Goal: Task Accomplishment & Management: Complete application form

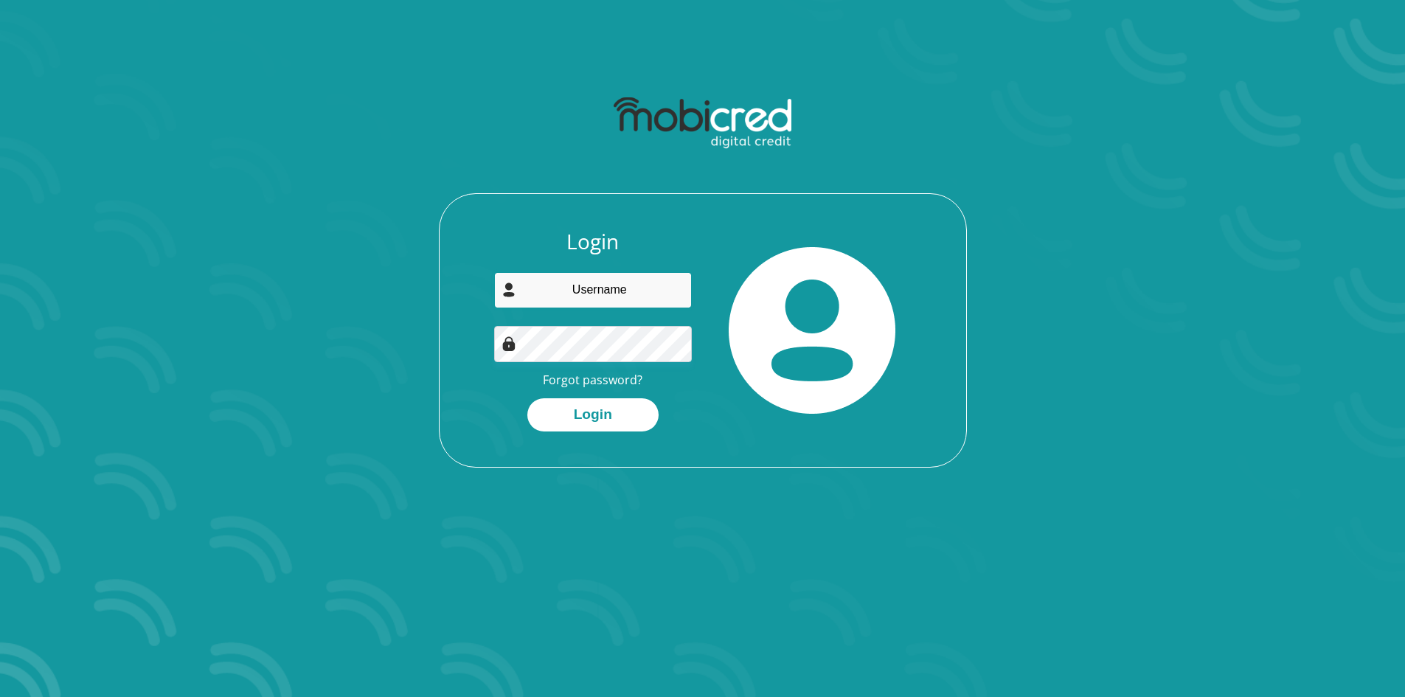
drag, startPoint x: 608, startPoint y: 288, endPoint x: 637, endPoint y: 294, distance: 29.4
click at [614, 291] on input "email" at bounding box center [593, 290] width 198 height 36
type input "gerrit.gal5@gmail.com"
click at [597, 410] on button "Login" at bounding box center [592, 414] width 131 height 33
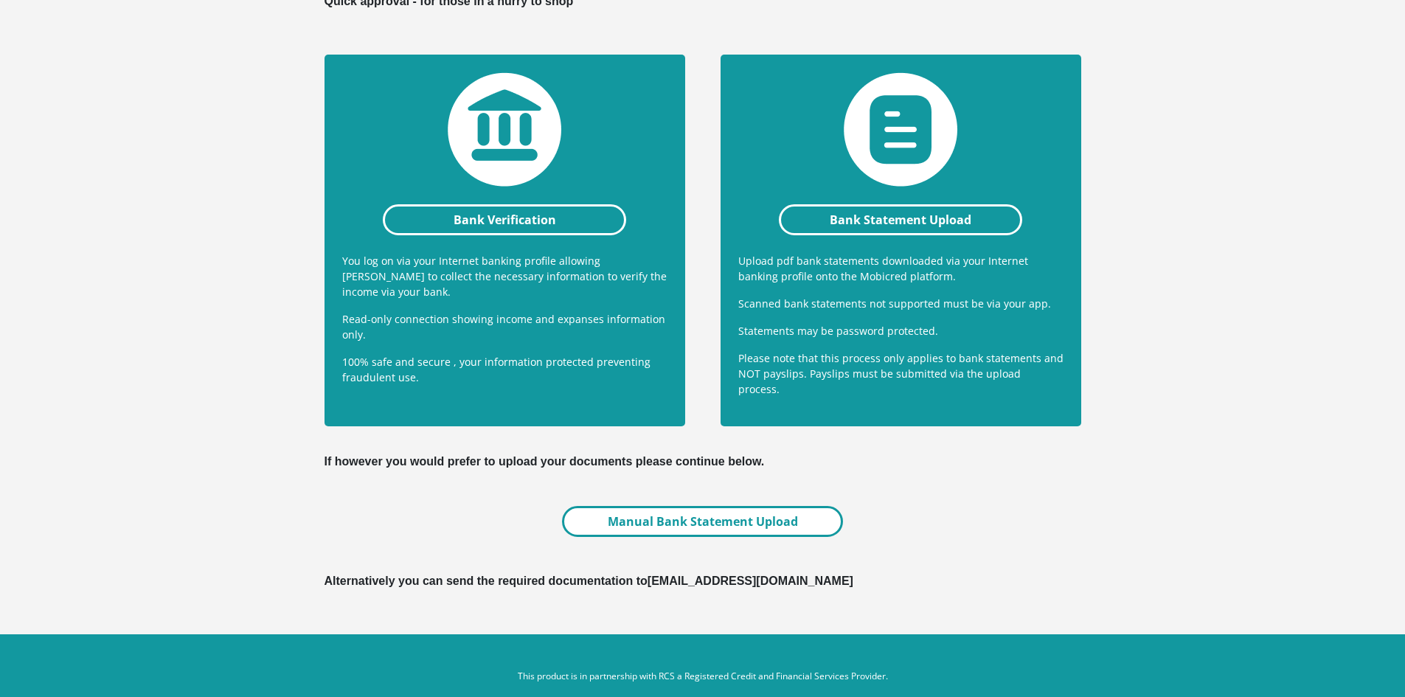
scroll to position [318, 0]
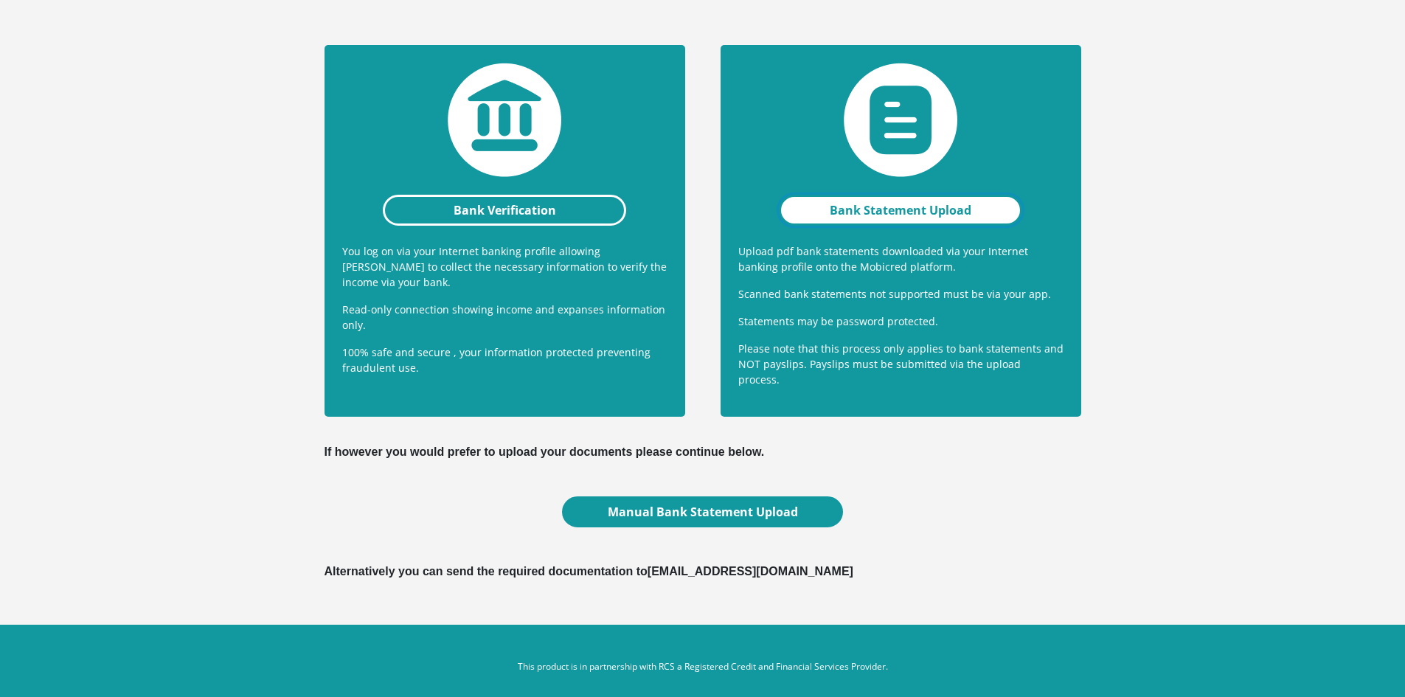
click at [866, 215] on link "Bank Statement Upload" at bounding box center [901, 210] width 244 height 31
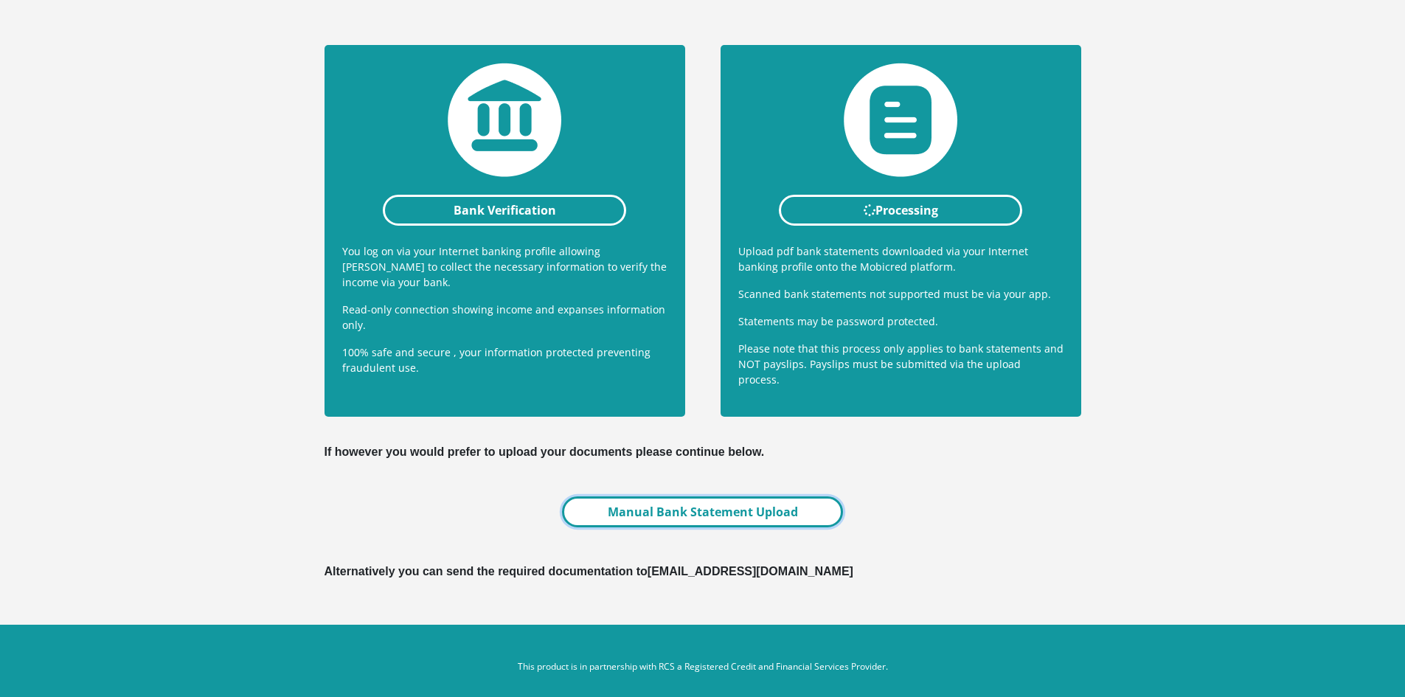
click at [669, 496] on link "Manual Bank Statement Upload" at bounding box center [702, 511] width 280 height 31
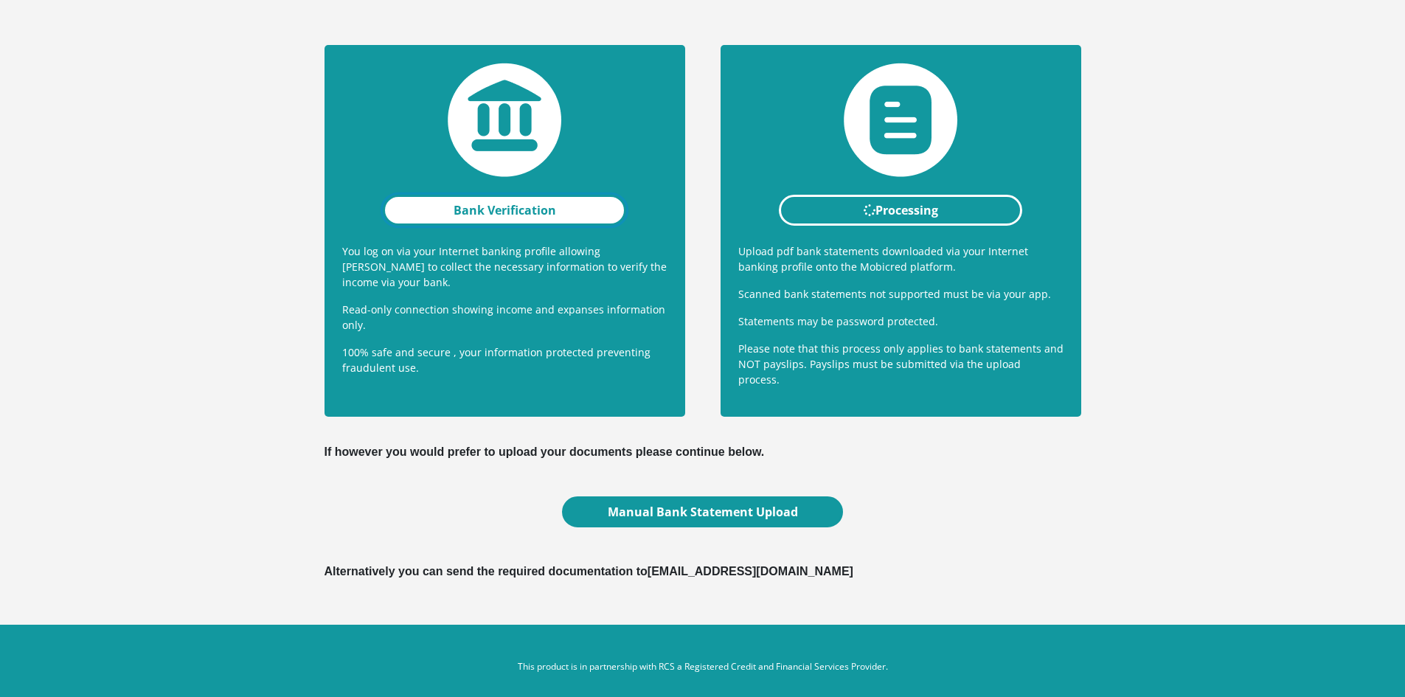
click at [515, 210] on link "Bank Verification" at bounding box center [505, 210] width 244 height 31
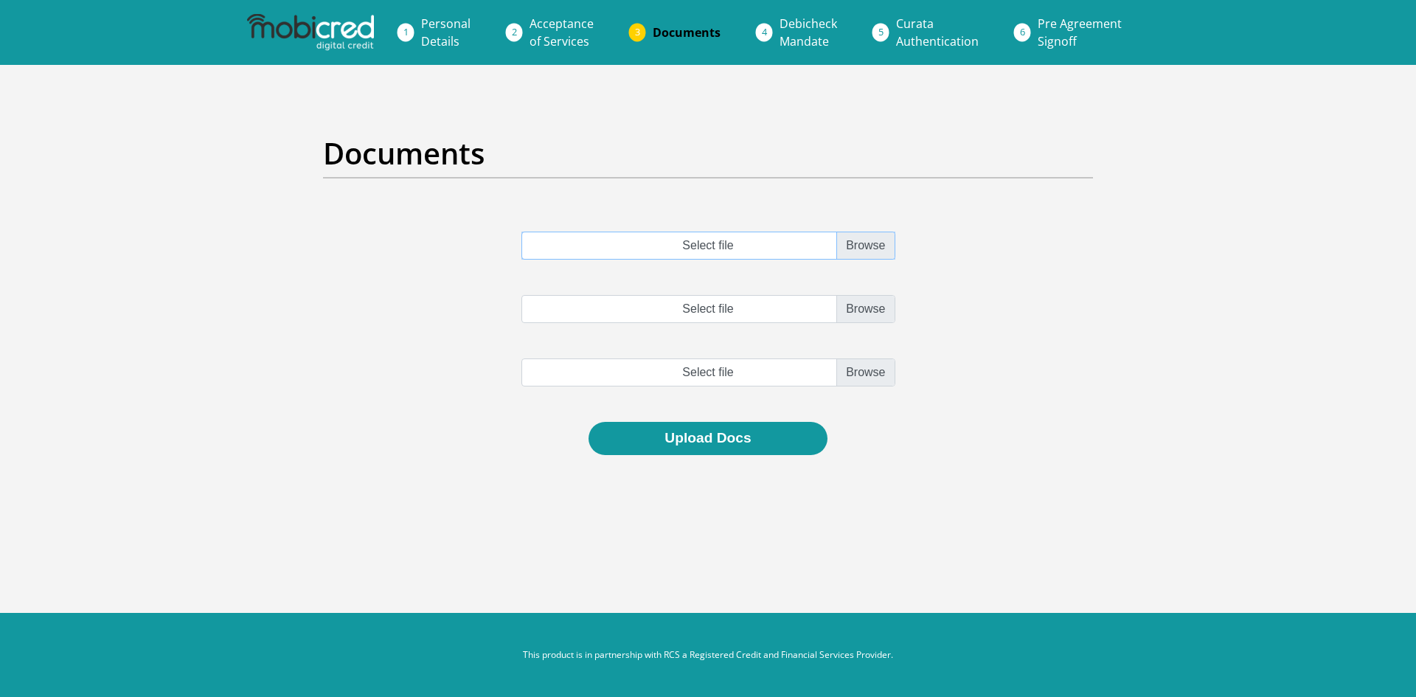
click at [864, 251] on input "Select file" at bounding box center [708, 246] width 374 height 28
type input "C:\fakepath\Bank statement.pdf"
click at [722, 433] on button "Upload Docs" at bounding box center [707, 438] width 238 height 33
click at [877, 313] on input "Select file" at bounding box center [708, 309] width 374 height 28
type input "C:\fakepath\Bank statement.pdf"
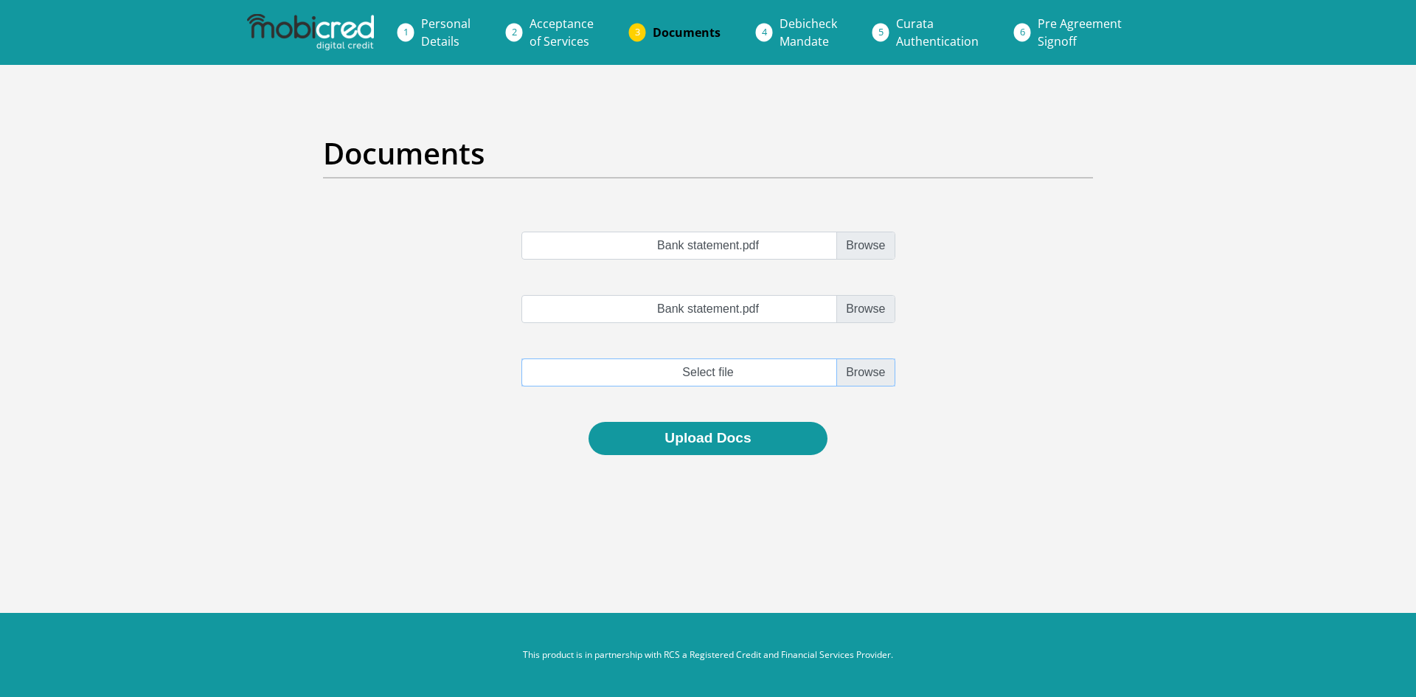
click at [869, 375] on input "file" at bounding box center [708, 372] width 374 height 28
type input "C:\fakepath\August payslip.pdf"
click at [1085, 401] on div "Bank statement.pdf Bank statement.pdf August payslip.pdf" at bounding box center [708, 327] width 792 height 190
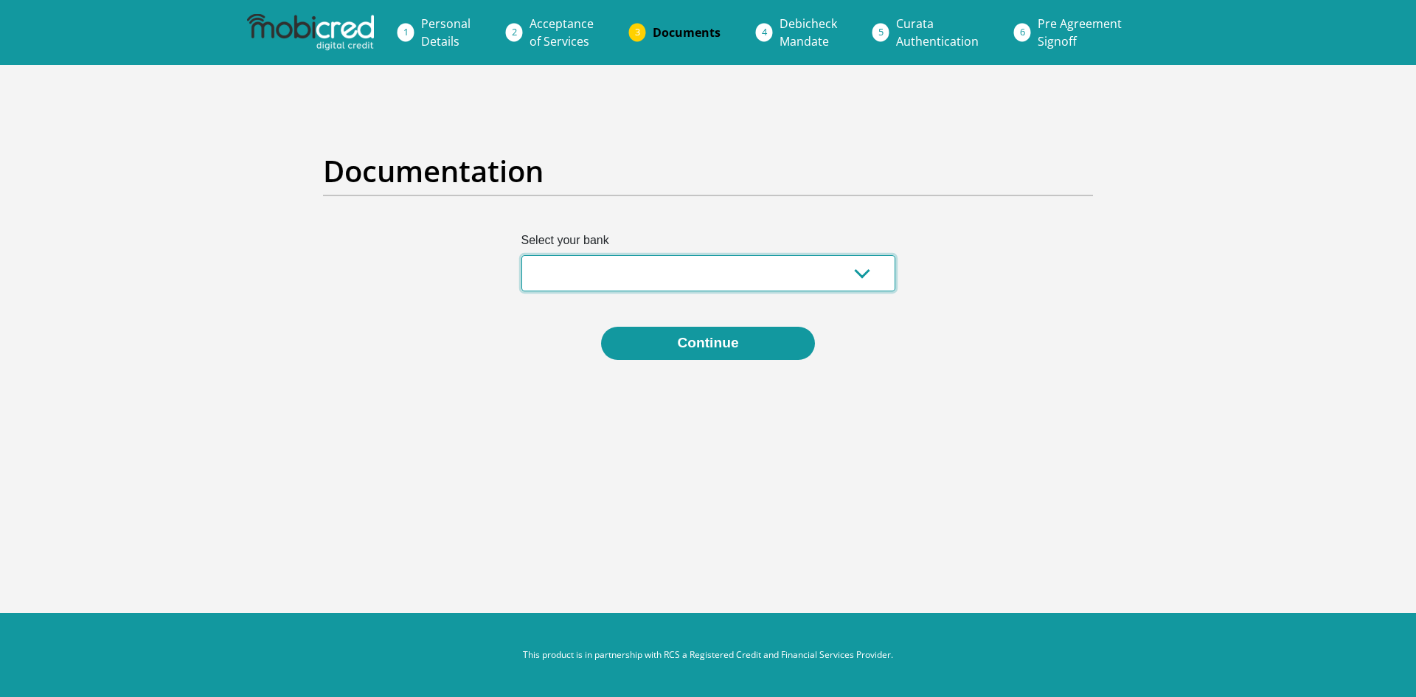
click at [880, 282] on select "Absa Capitec Bank Discovery Bank First National Bank Nedbank Standard Bank Tyme…" at bounding box center [708, 273] width 374 height 36
select select "{"id":"2","title":"Capitec Bank","institution":"Capitec","alias":"capitec","cou…"
click at [521, 255] on select "Absa Capitec Bank Discovery Bank First National Bank Nedbank Standard Bank Tyme…" at bounding box center [708, 273] width 374 height 36
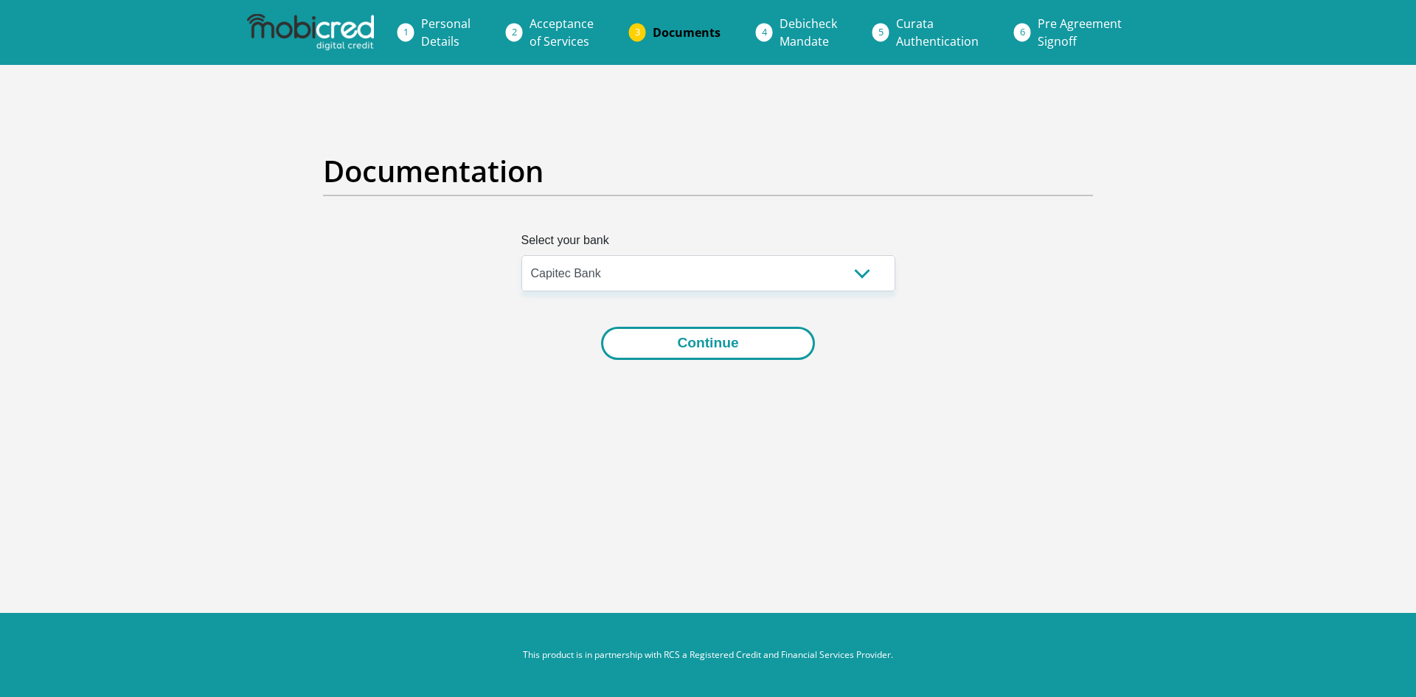
click at [724, 341] on button "Continue" at bounding box center [707, 343] width 213 height 33
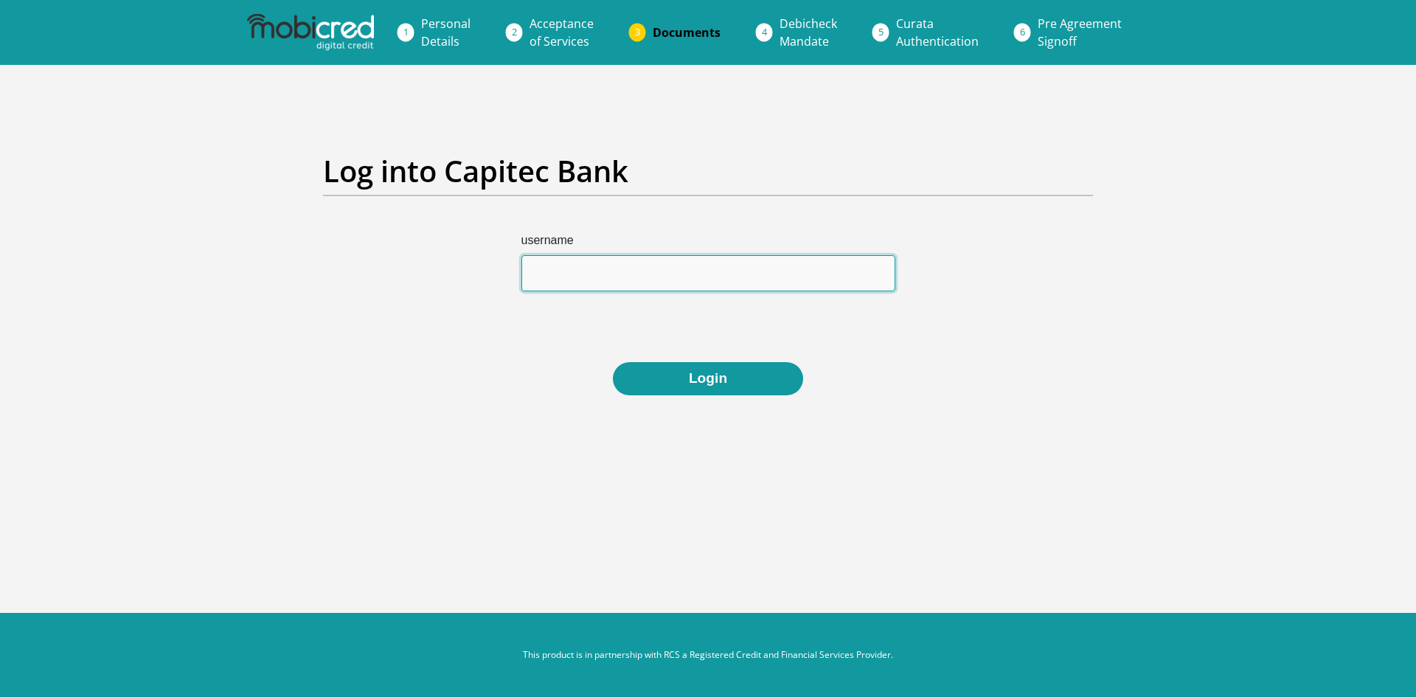
click at [626, 286] on input "username" at bounding box center [708, 273] width 374 height 36
type input "1221151116"
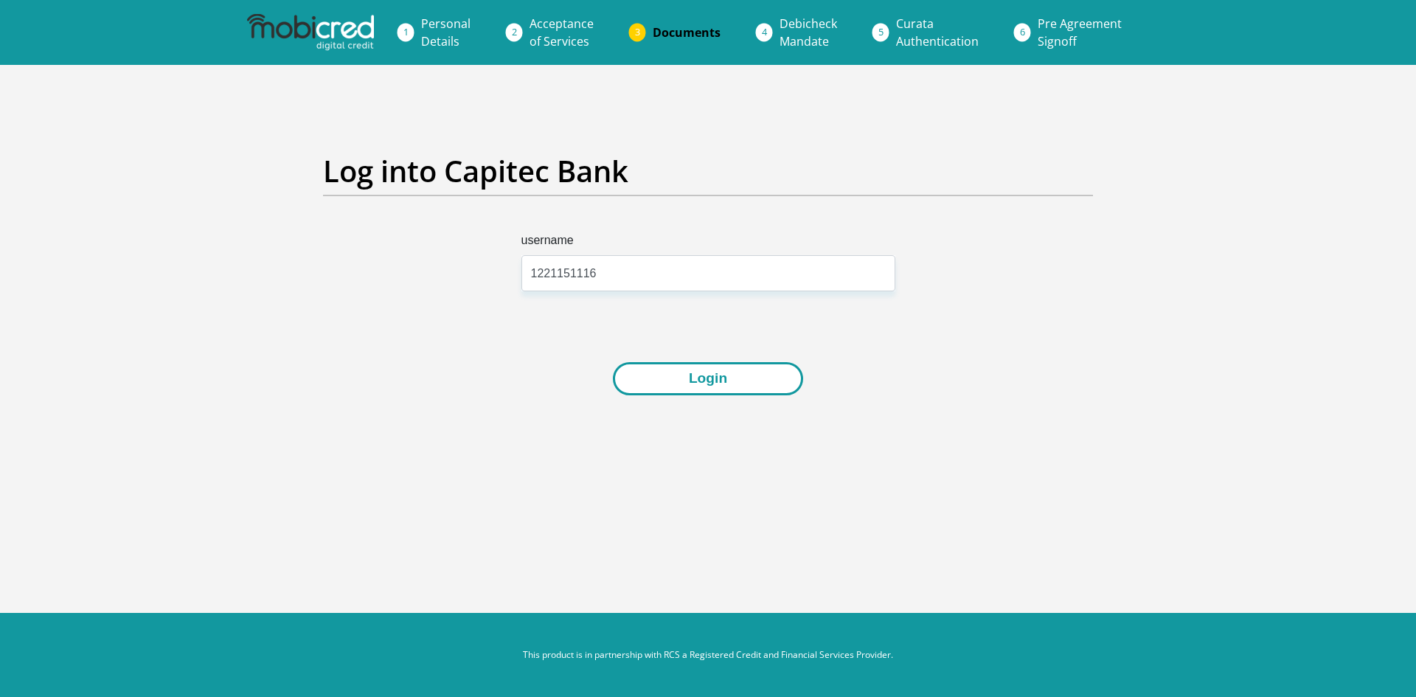
click at [709, 373] on button "Login" at bounding box center [708, 378] width 190 height 33
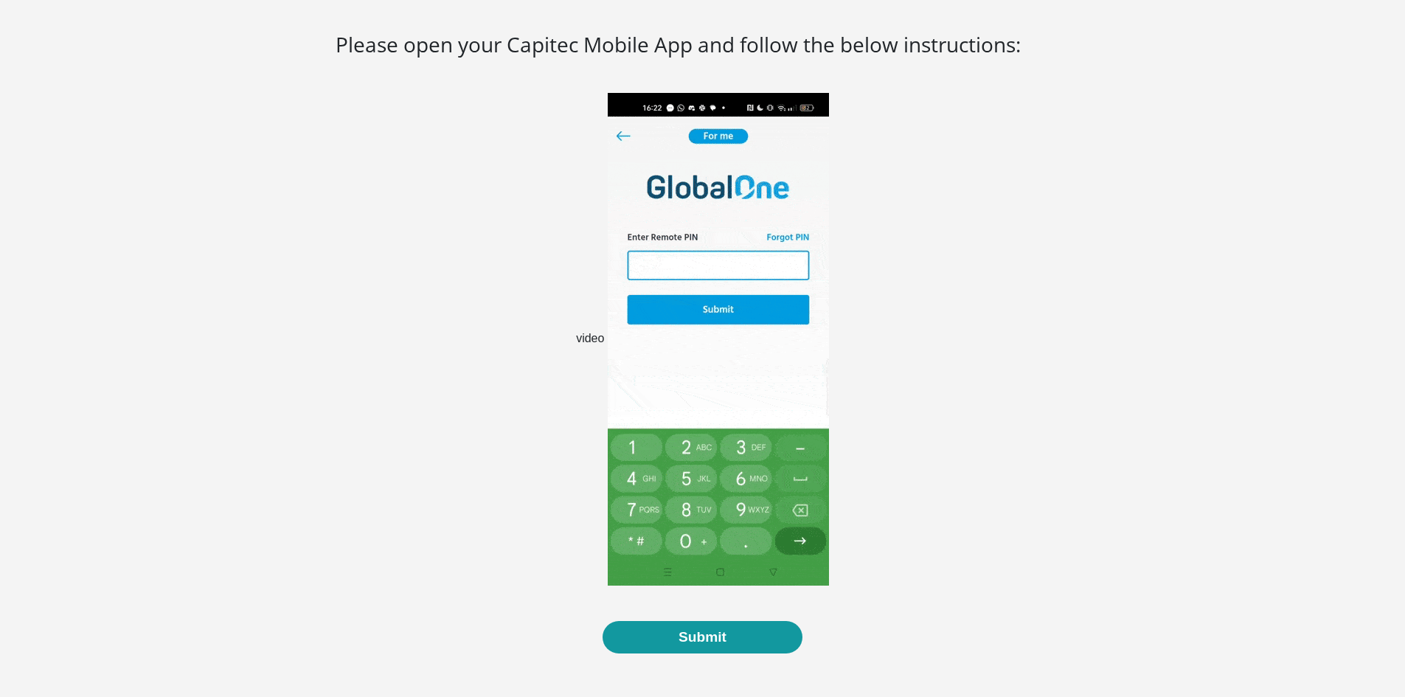
scroll to position [181, 0]
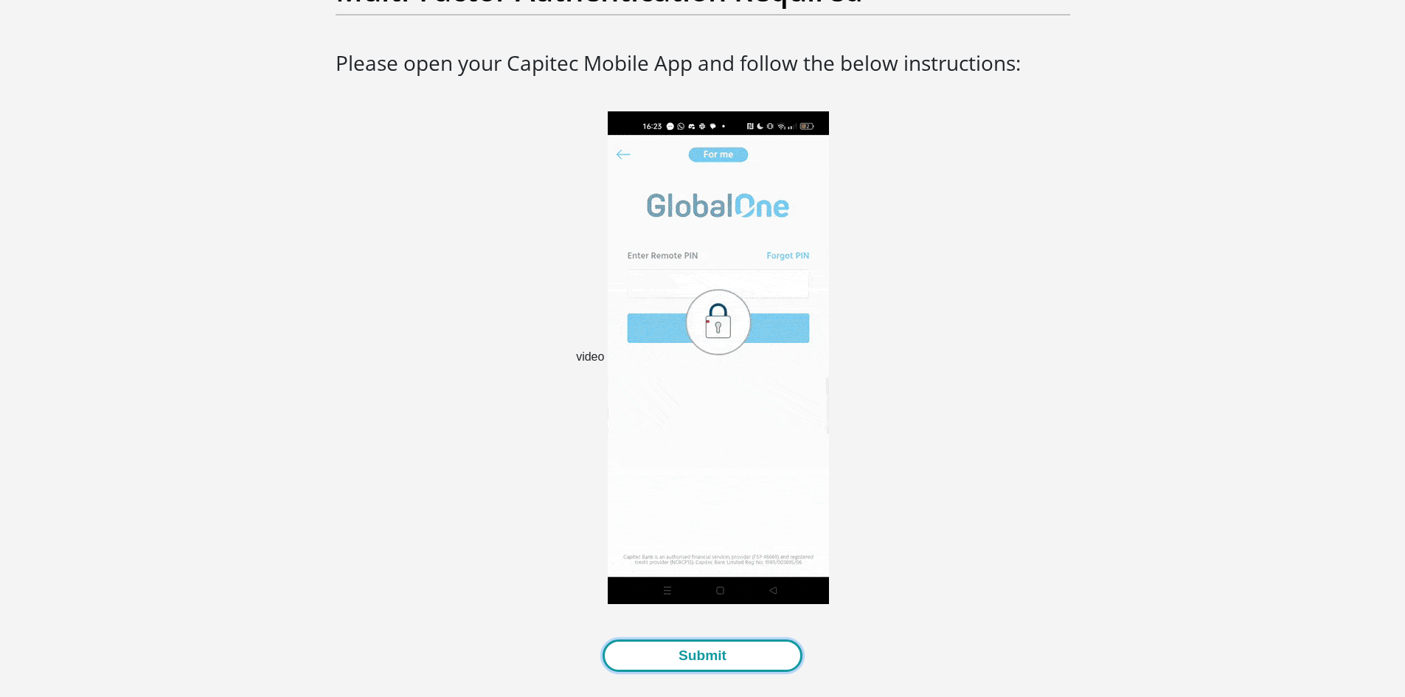
click at [701, 657] on button "Submit" at bounding box center [702, 655] width 200 height 33
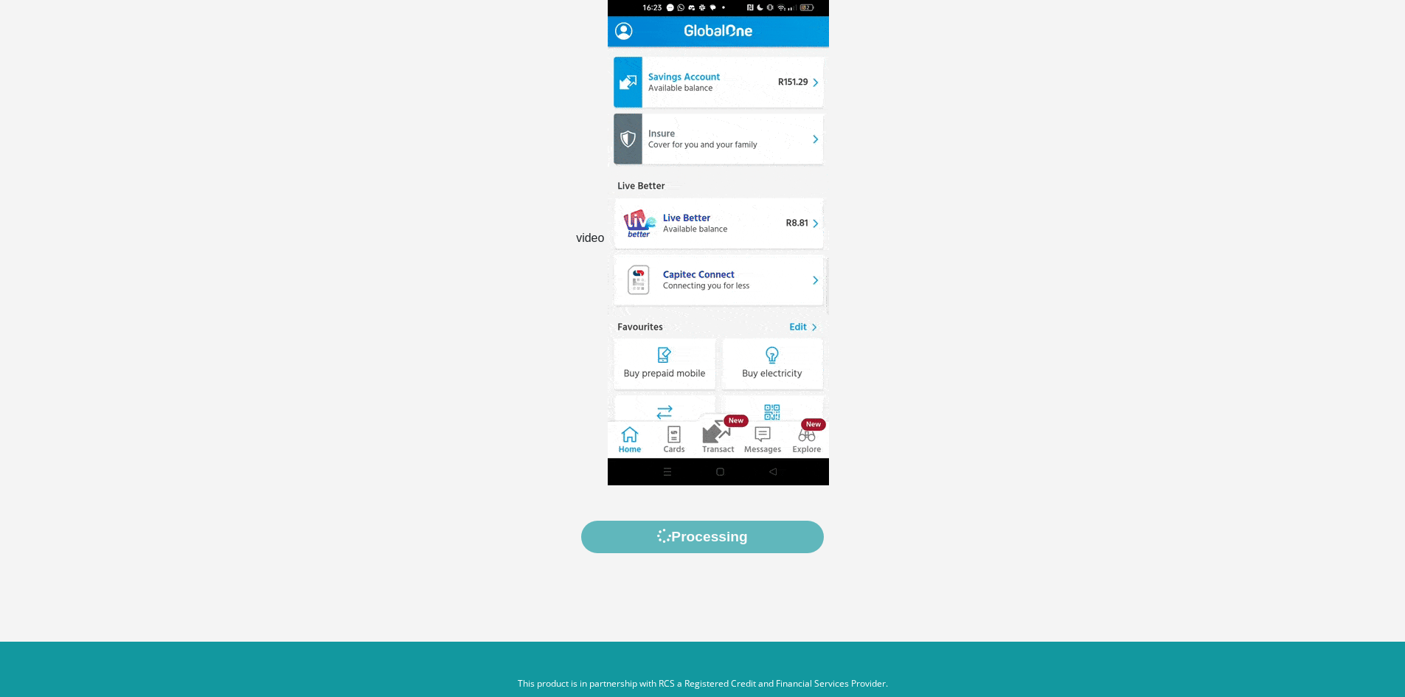
scroll to position [328, 0]
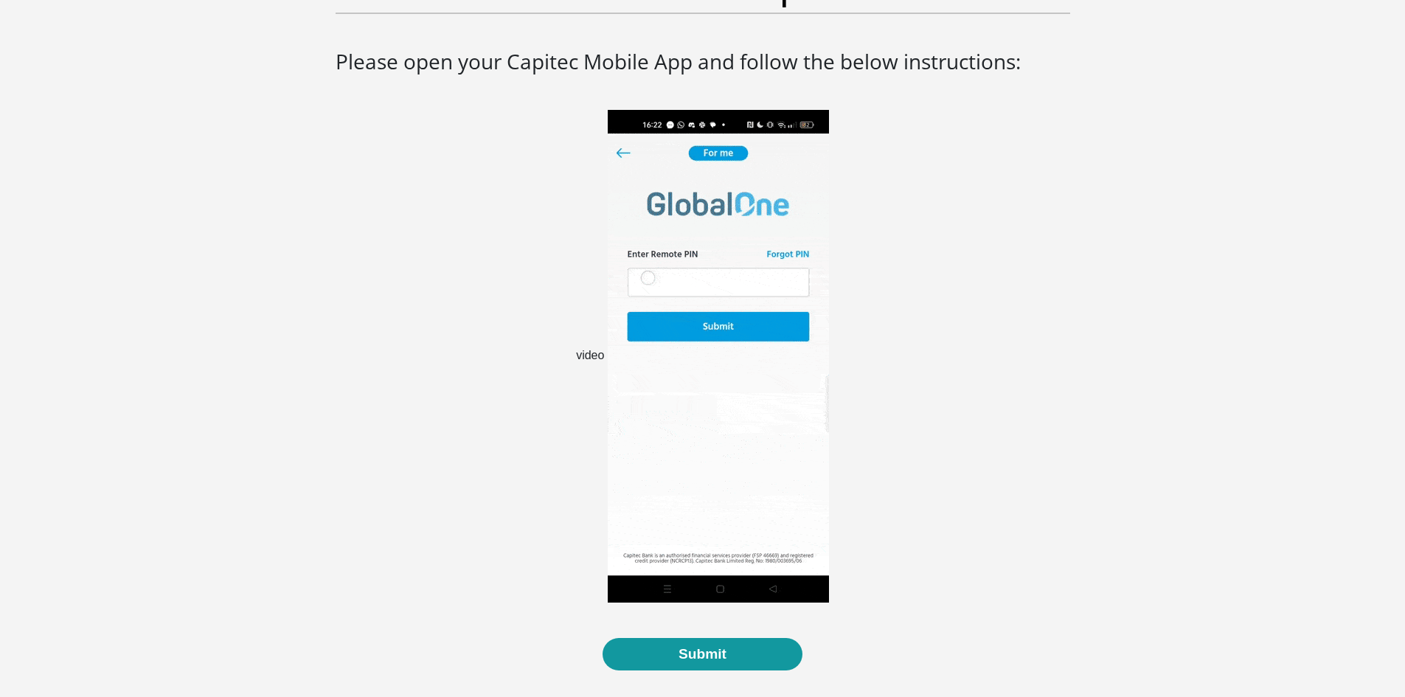
scroll to position [181, 0]
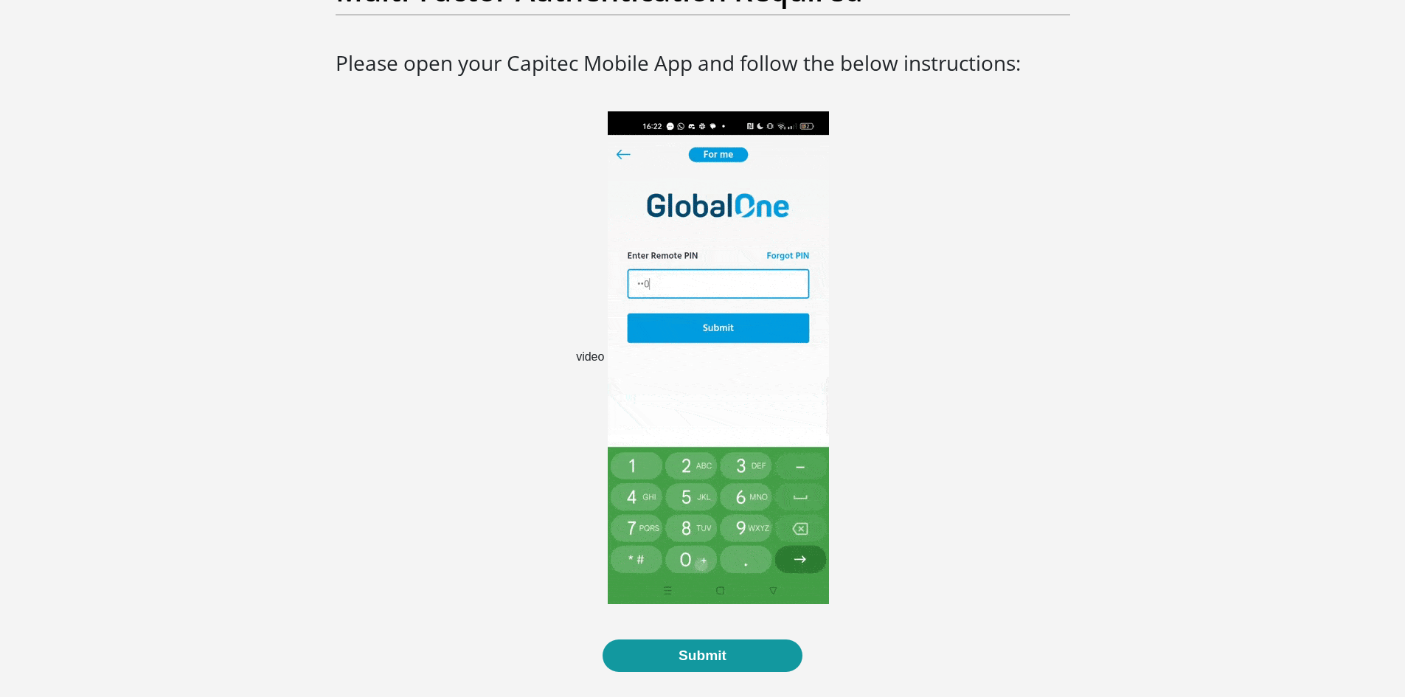
click at [635, 475] on img at bounding box center [718, 357] width 221 height 493
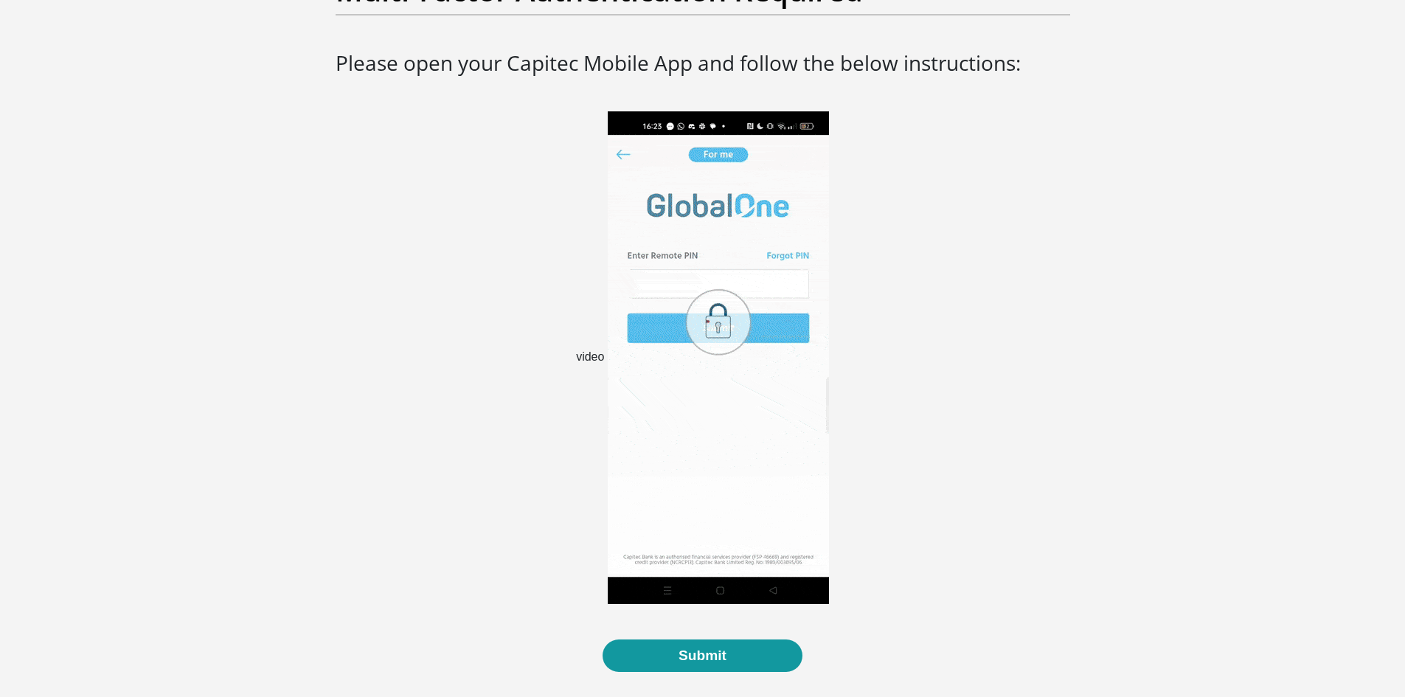
click at [635, 475] on img at bounding box center [718, 357] width 221 height 493
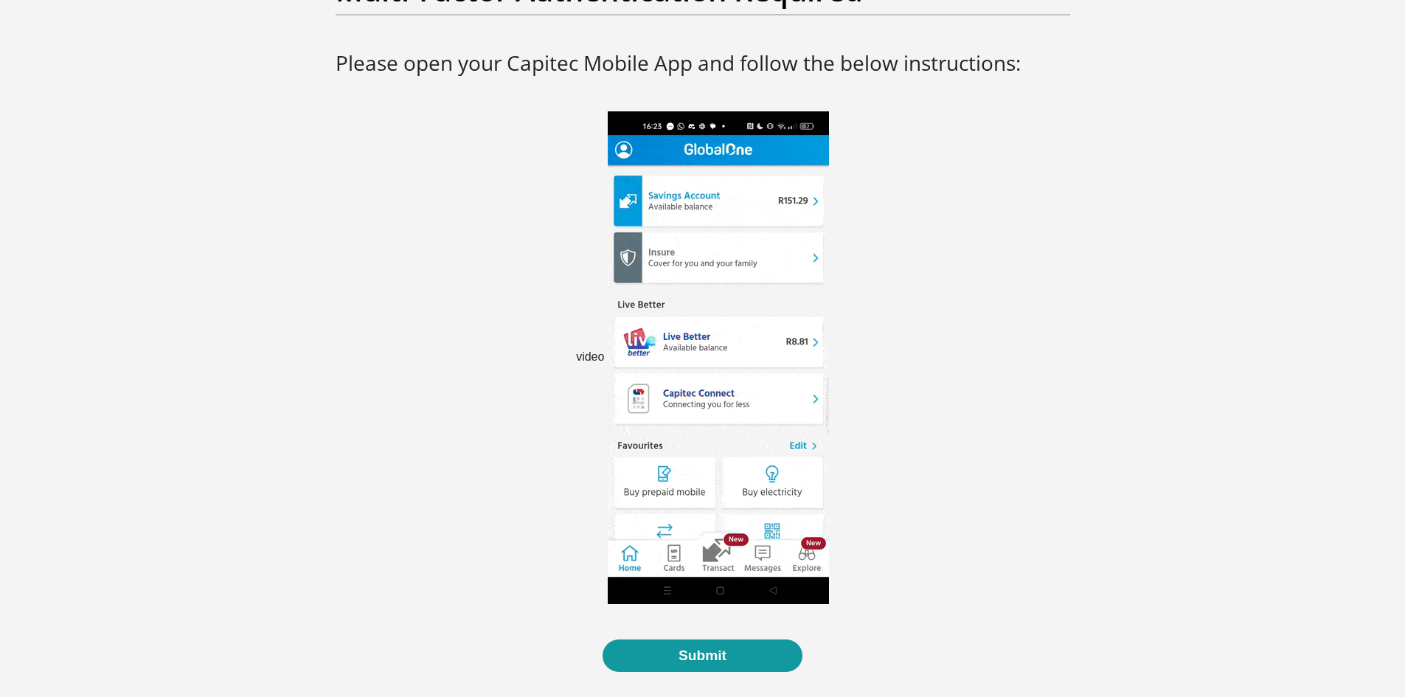
click at [635, 475] on img at bounding box center [718, 357] width 221 height 493
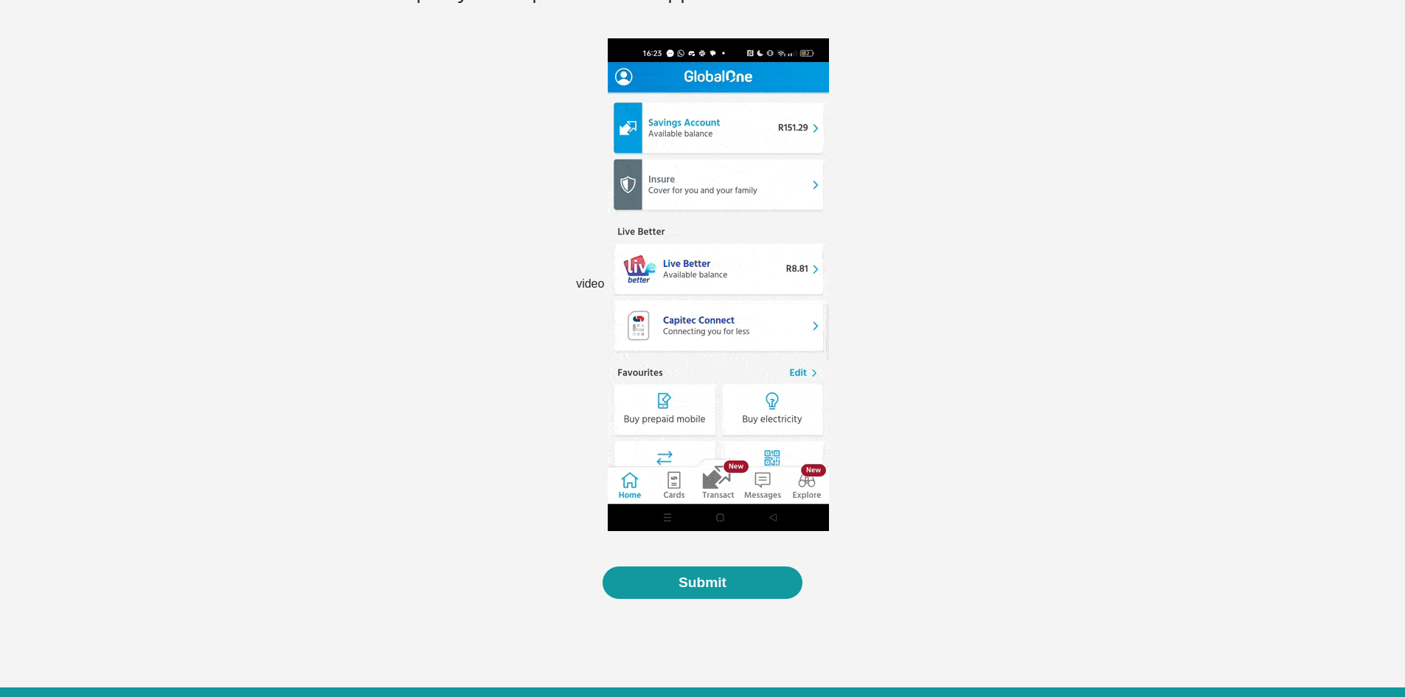
scroll to position [254, 0]
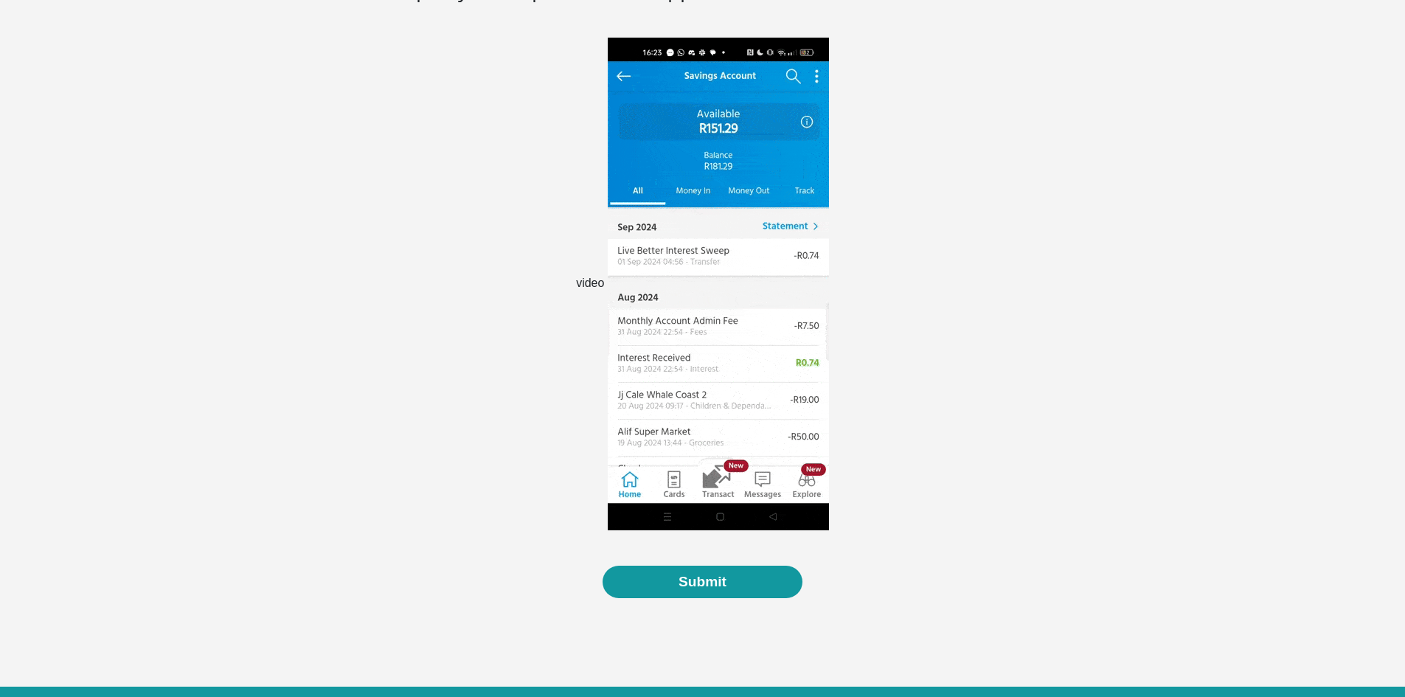
click at [629, 197] on img at bounding box center [718, 284] width 221 height 493
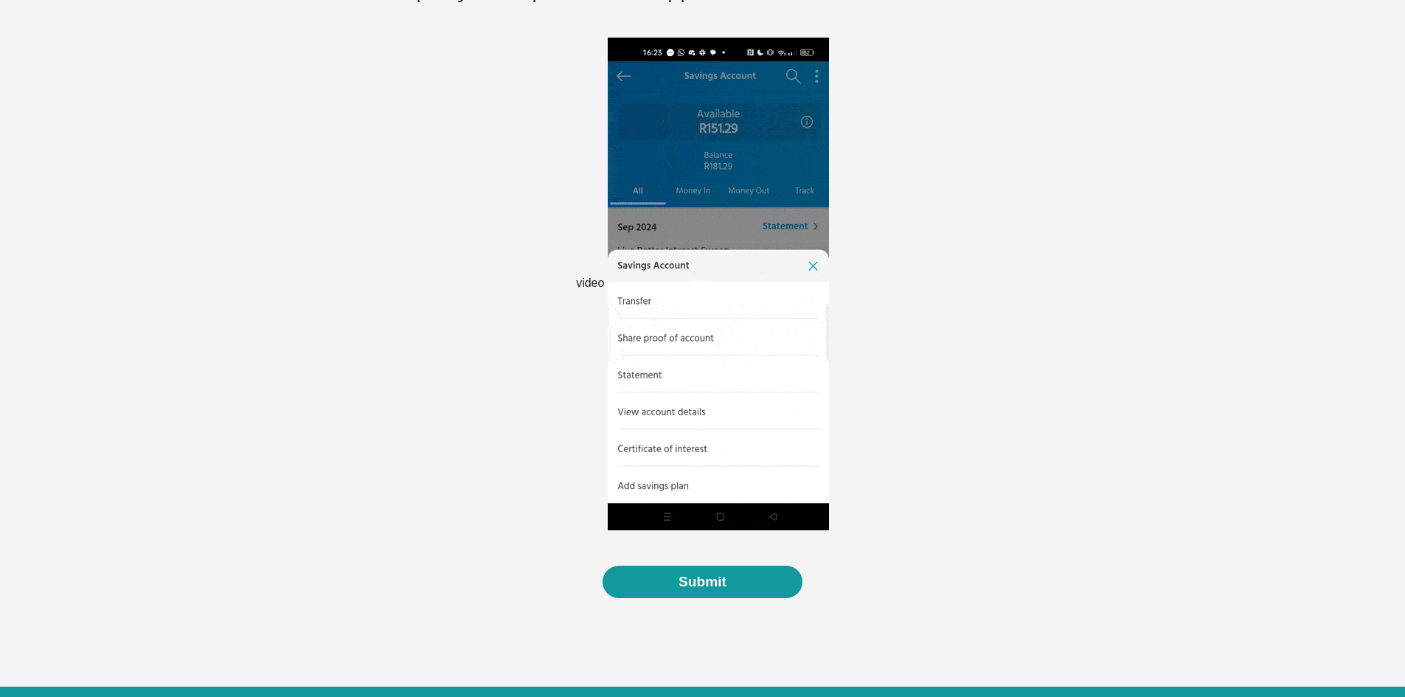
click at [629, 197] on img at bounding box center [718, 284] width 221 height 493
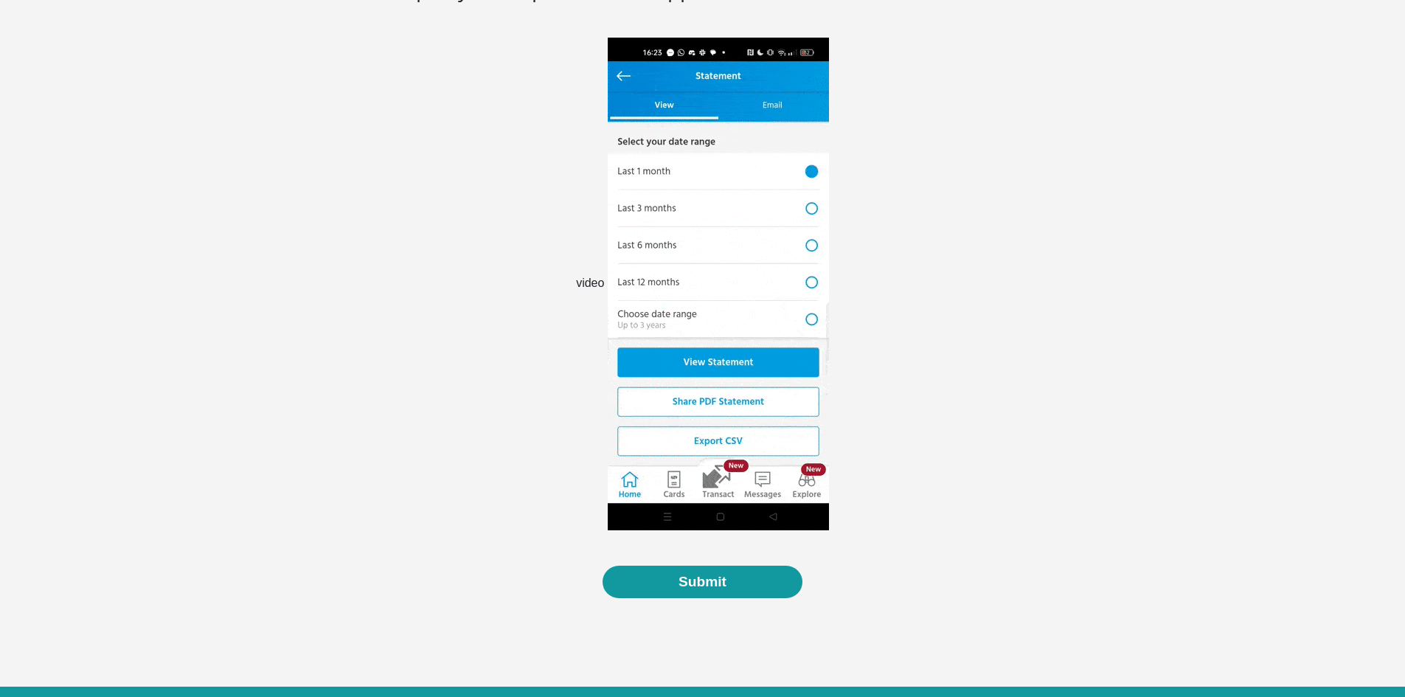
click at [629, 197] on img at bounding box center [718, 284] width 221 height 493
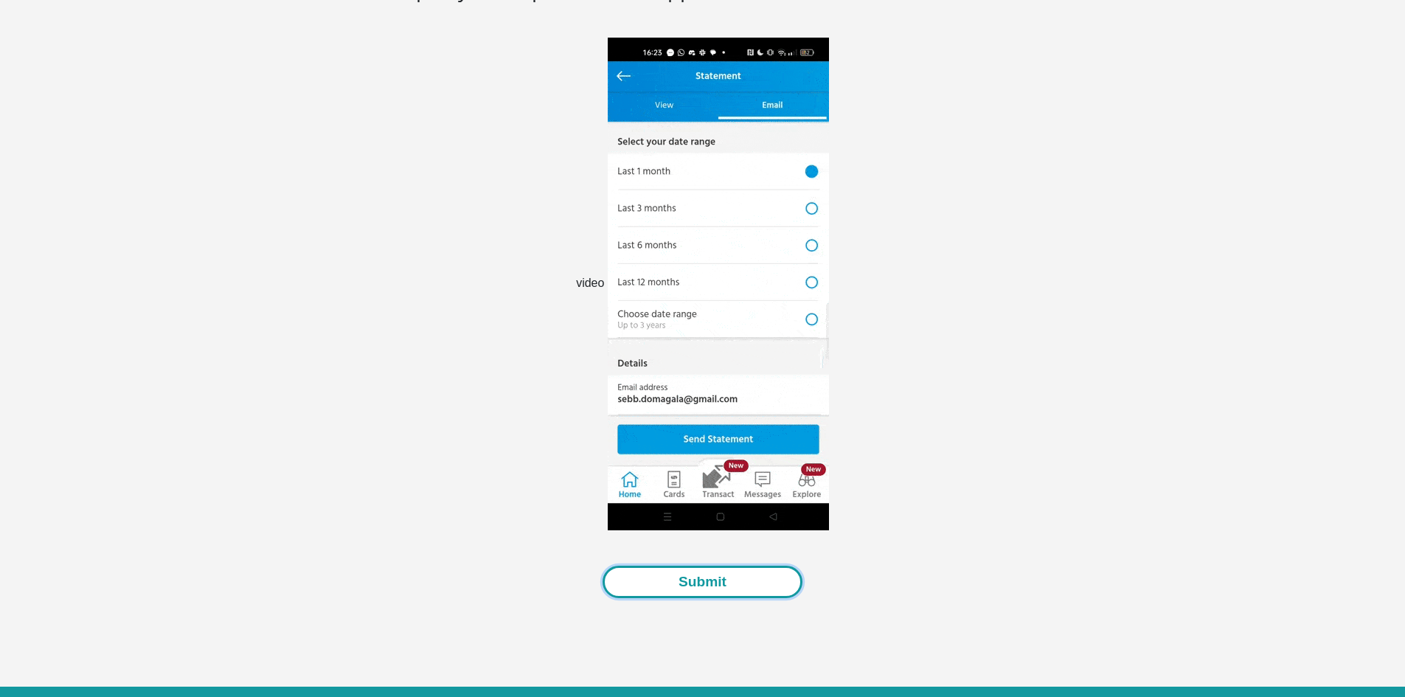
click at [693, 579] on button "Submit" at bounding box center [702, 582] width 200 height 33
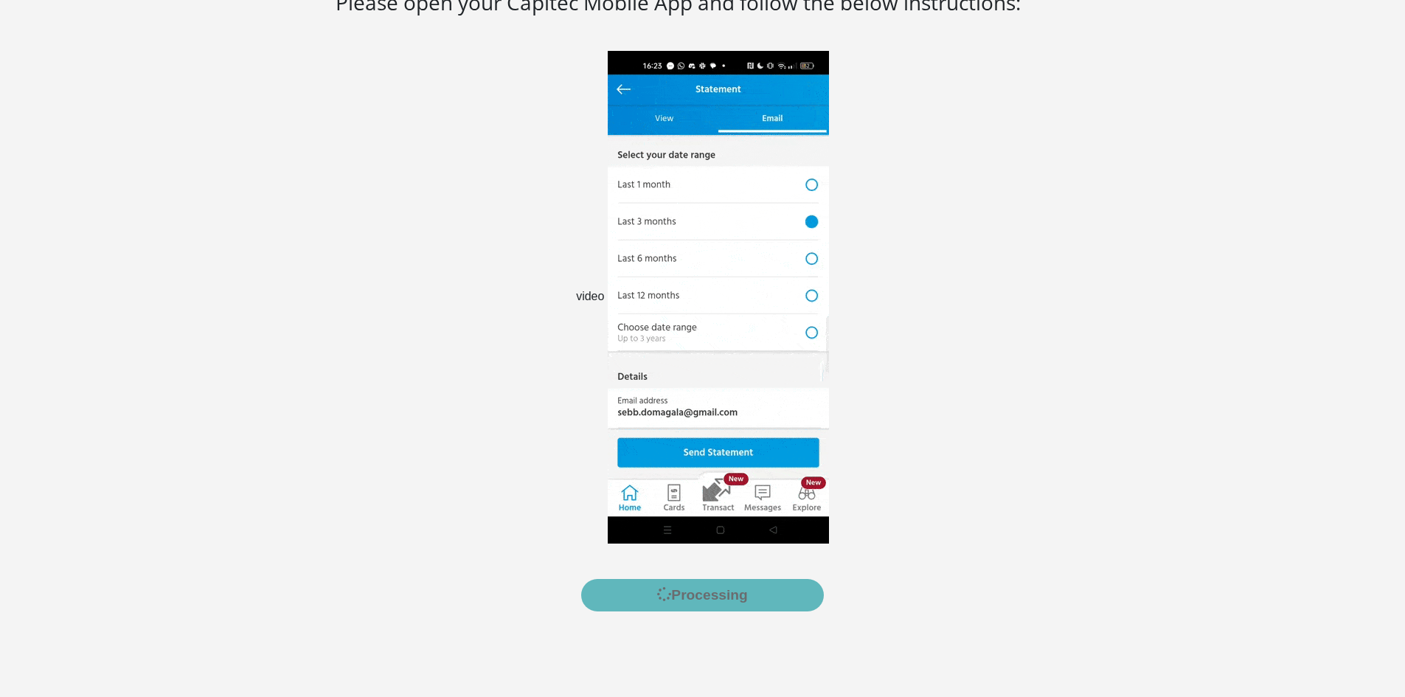
scroll to position [0, 0]
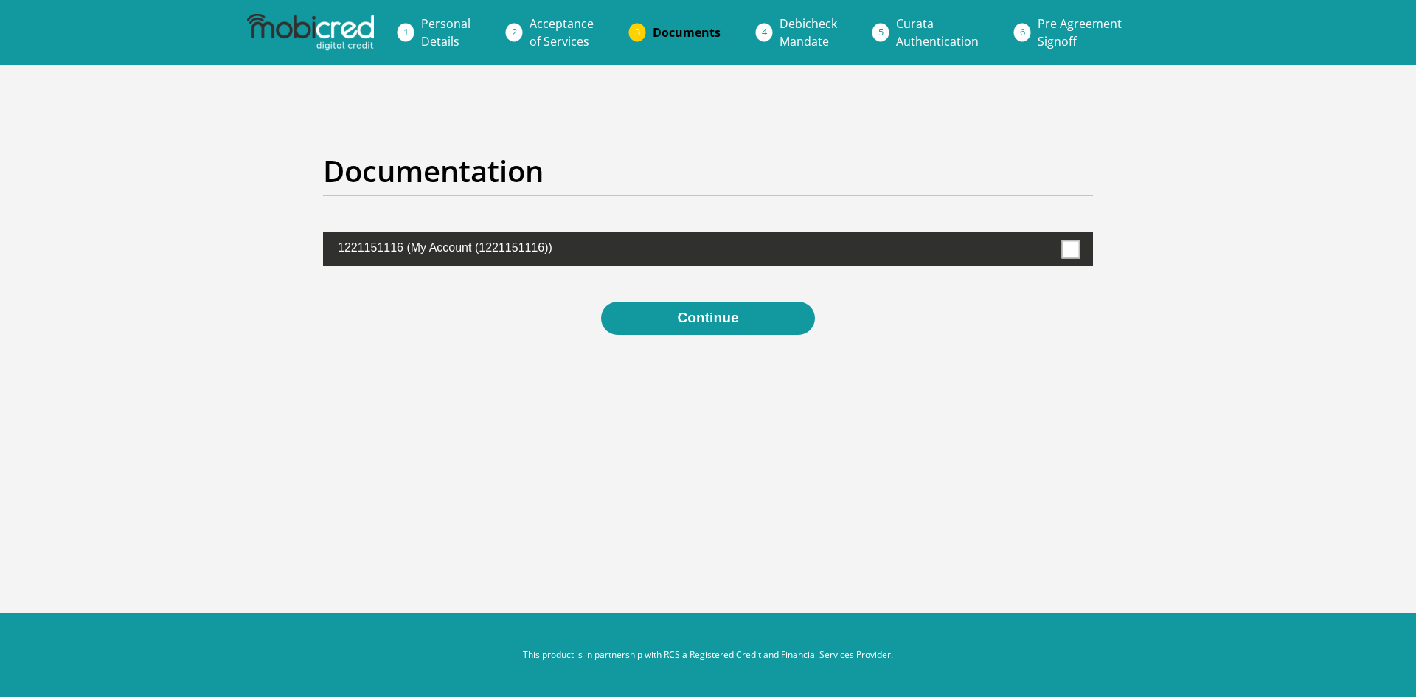
click at [1068, 243] on span at bounding box center [1071, 249] width 18 height 18
click at [1040, 235] on input "checkbox" at bounding box center [1040, 235] width 0 height 0
click at [715, 324] on button "Continue" at bounding box center [707, 318] width 213 height 33
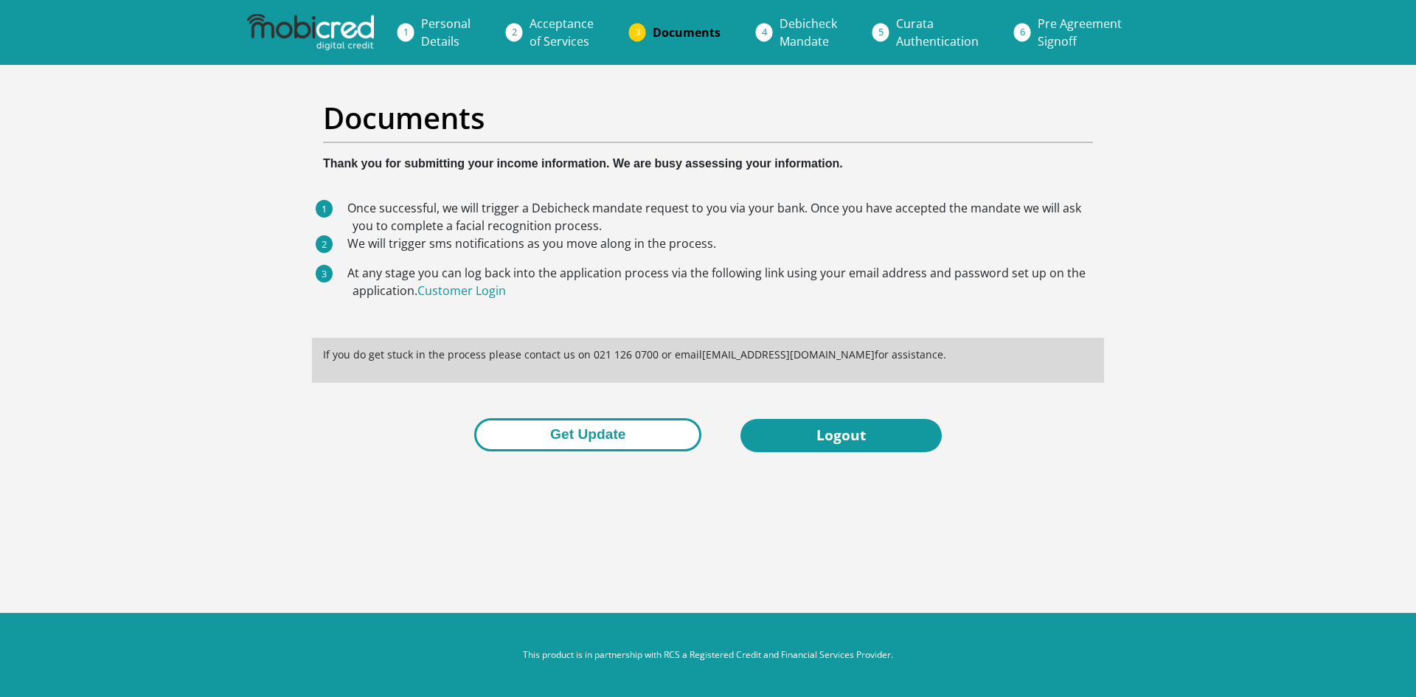
click at [598, 439] on button "Get Update" at bounding box center [587, 434] width 227 height 33
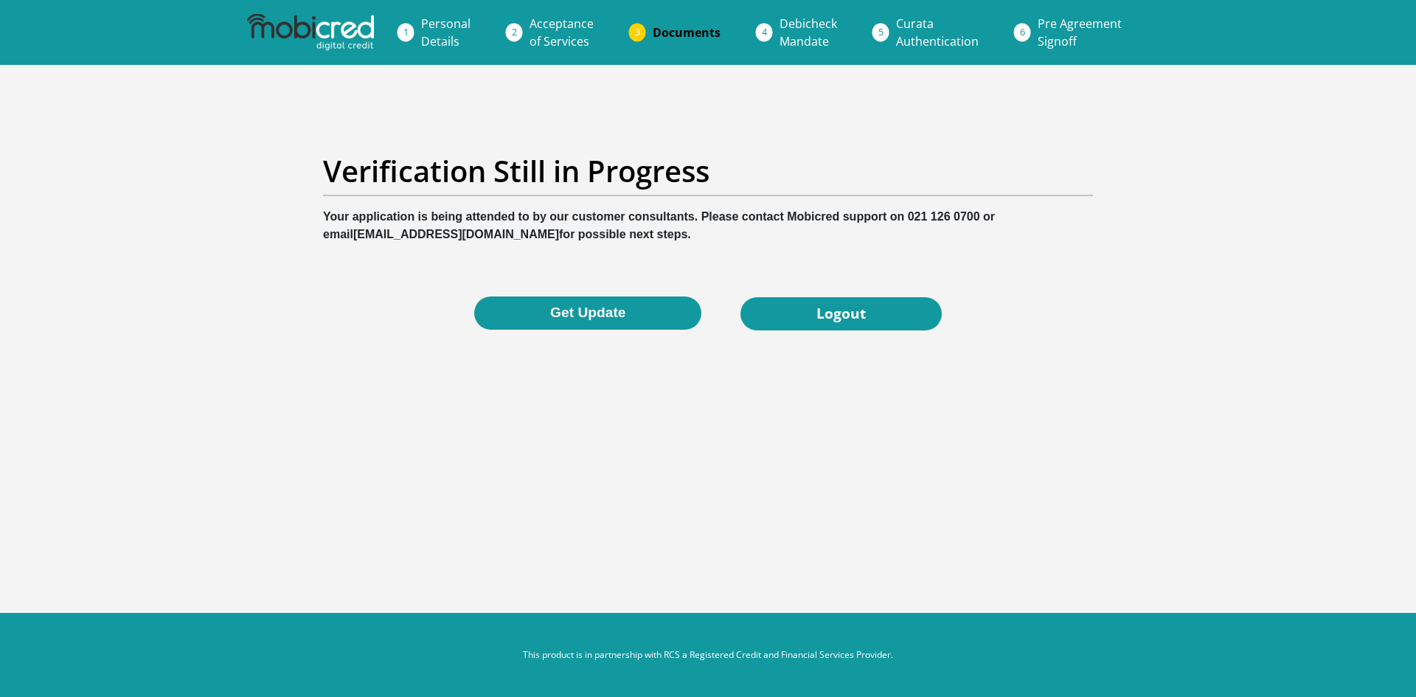
click at [555, 23] on span "Acceptance of Services" at bounding box center [561, 32] width 64 height 34
click at [842, 318] on link "Logout" at bounding box center [840, 313] width 201 height 33
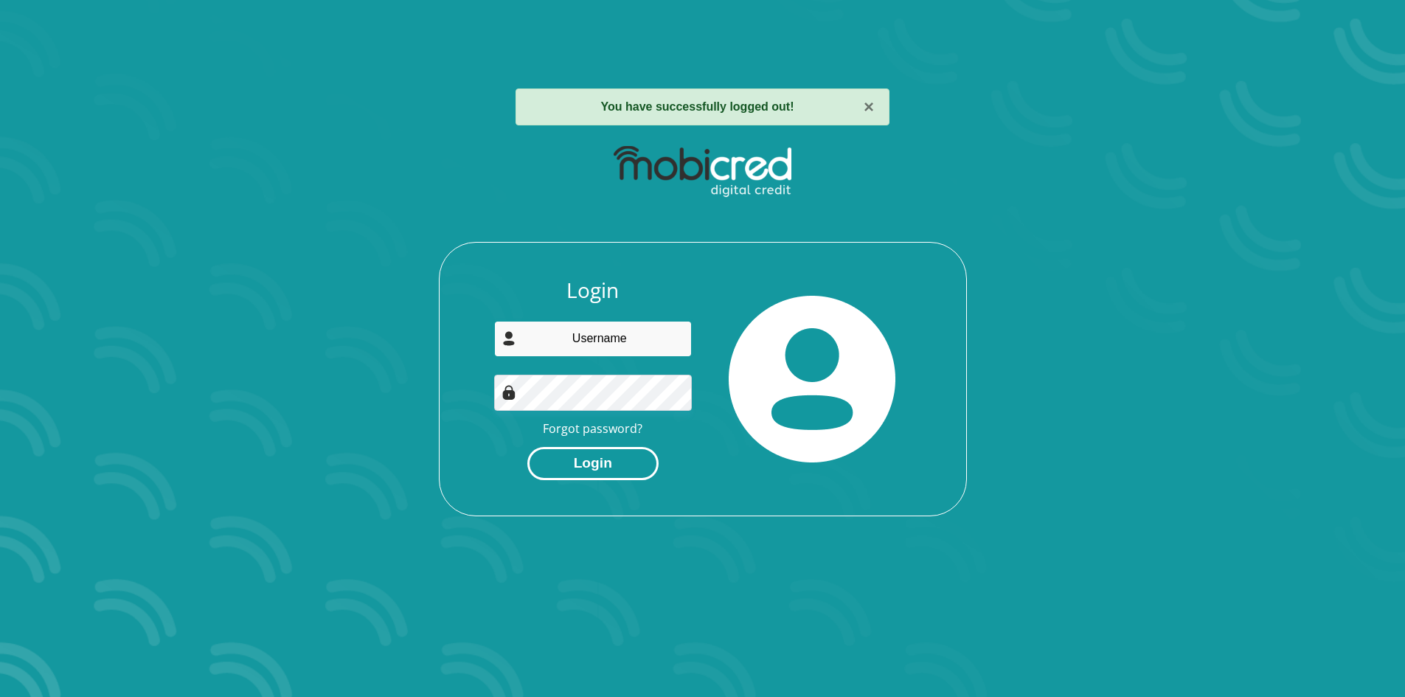
type input "[PERSON_NAME][EMAIL_ADDRESS][DOMAIN_NAME]"
click at [584, 454] on button "Login" at bounding box center [592, 463] width 131 height 33
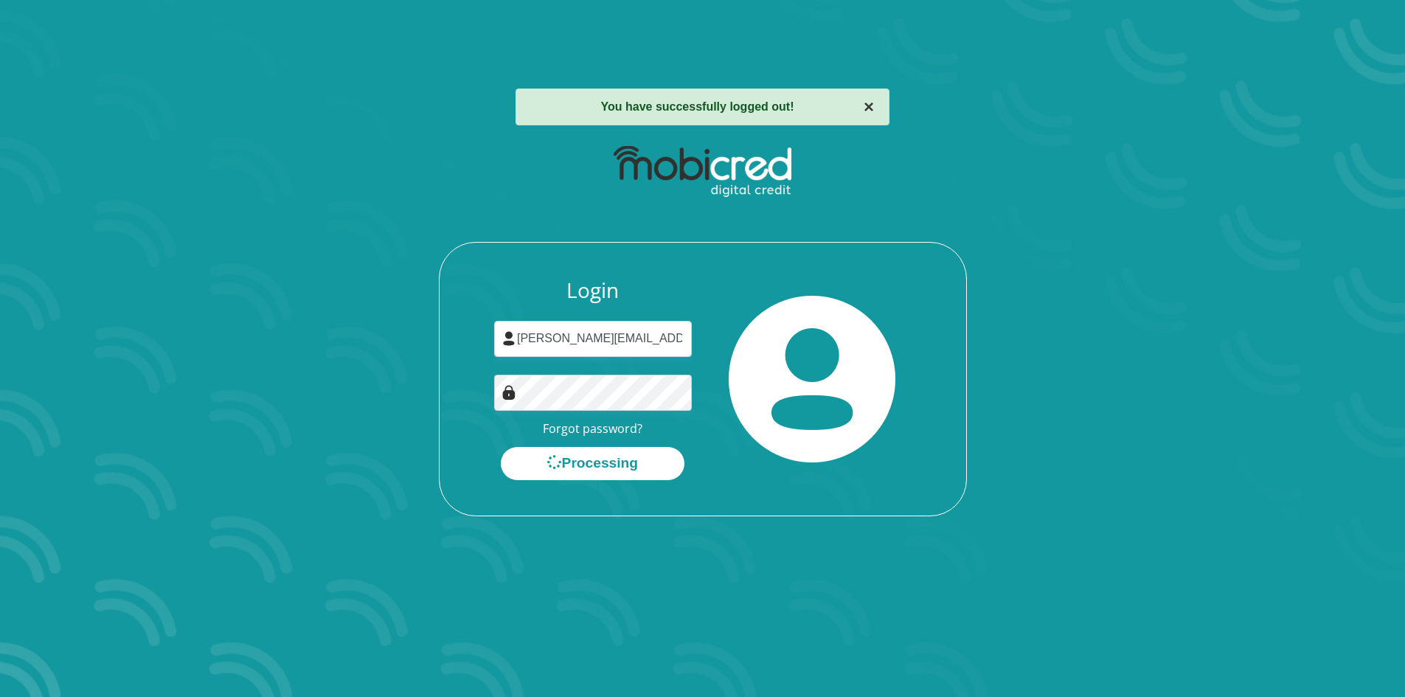
click at [866, 111] on button "×" at bounding box center [868, 107] width 10 height 18
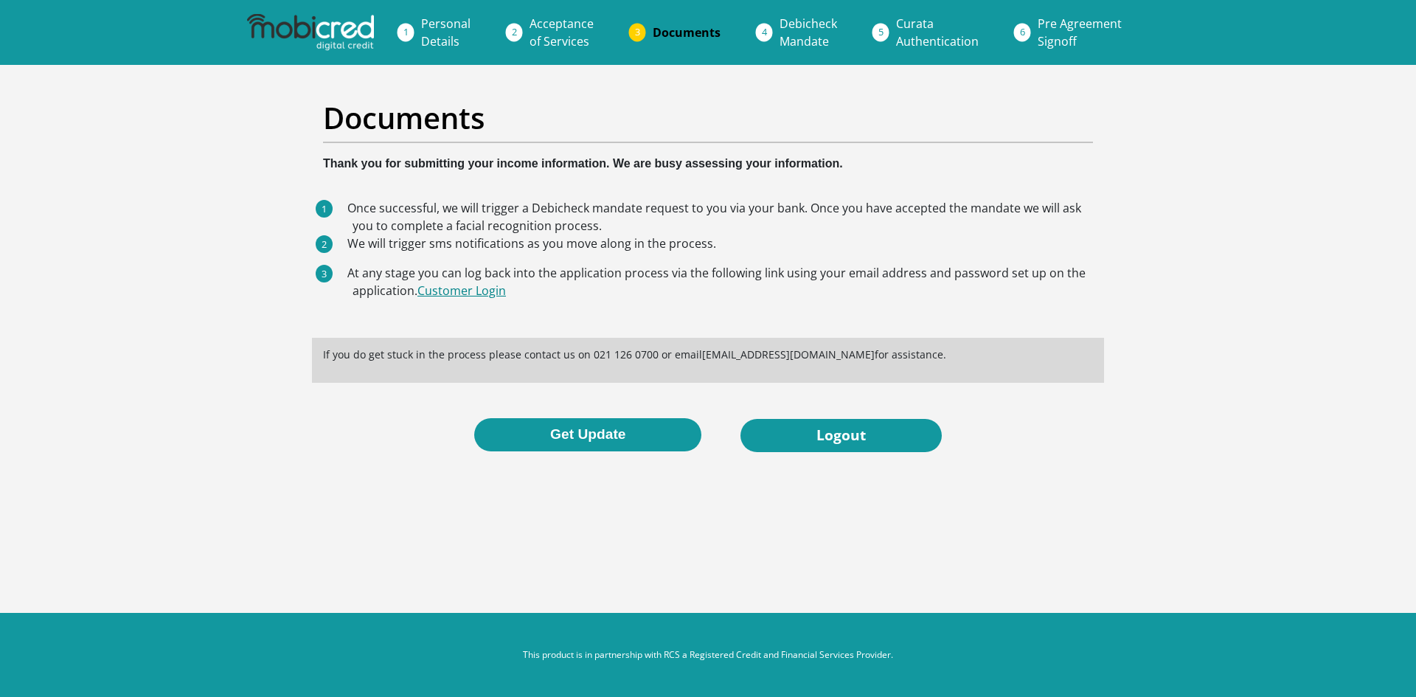
click at [465, 293] on link "Customer Login" at bounding box center [461, 290] width 88 height 16
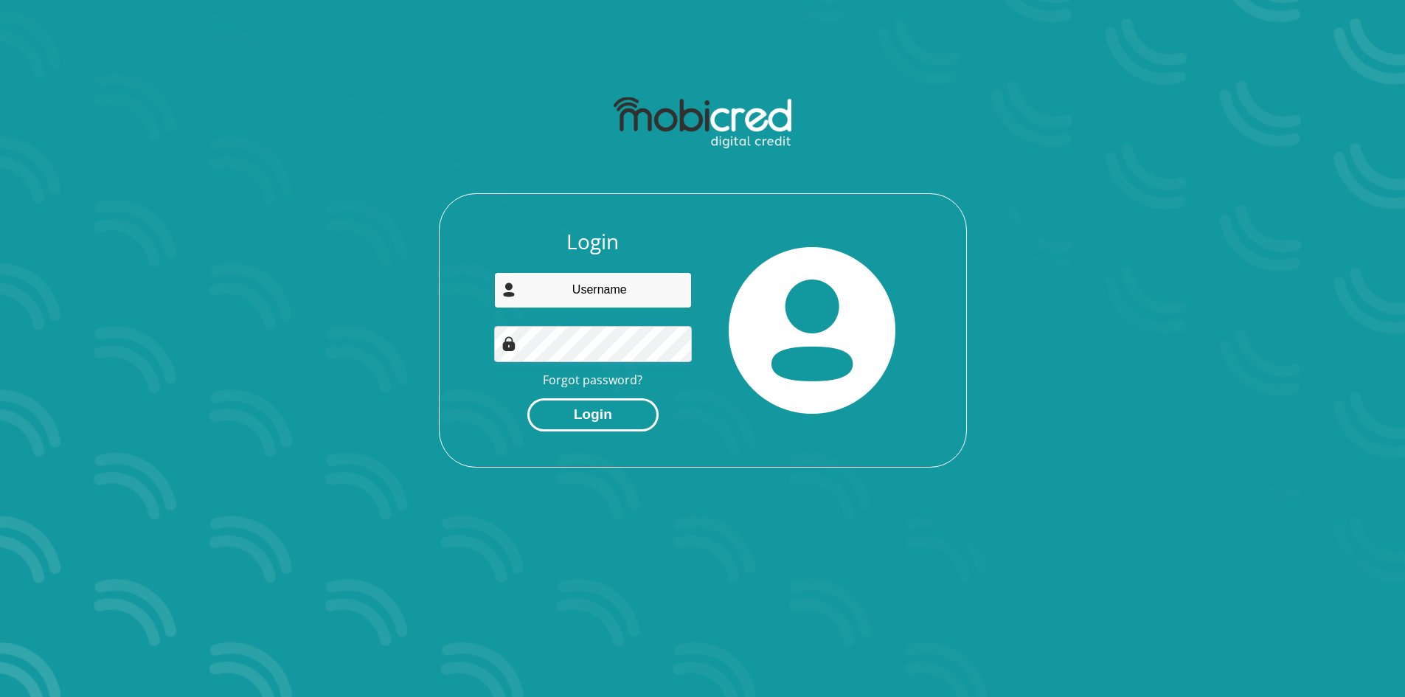
type input "gerrit.gal5@gmail.com"
click at [588, 413] on button "Login" at bounding box center [592, 414] width 131 height 33
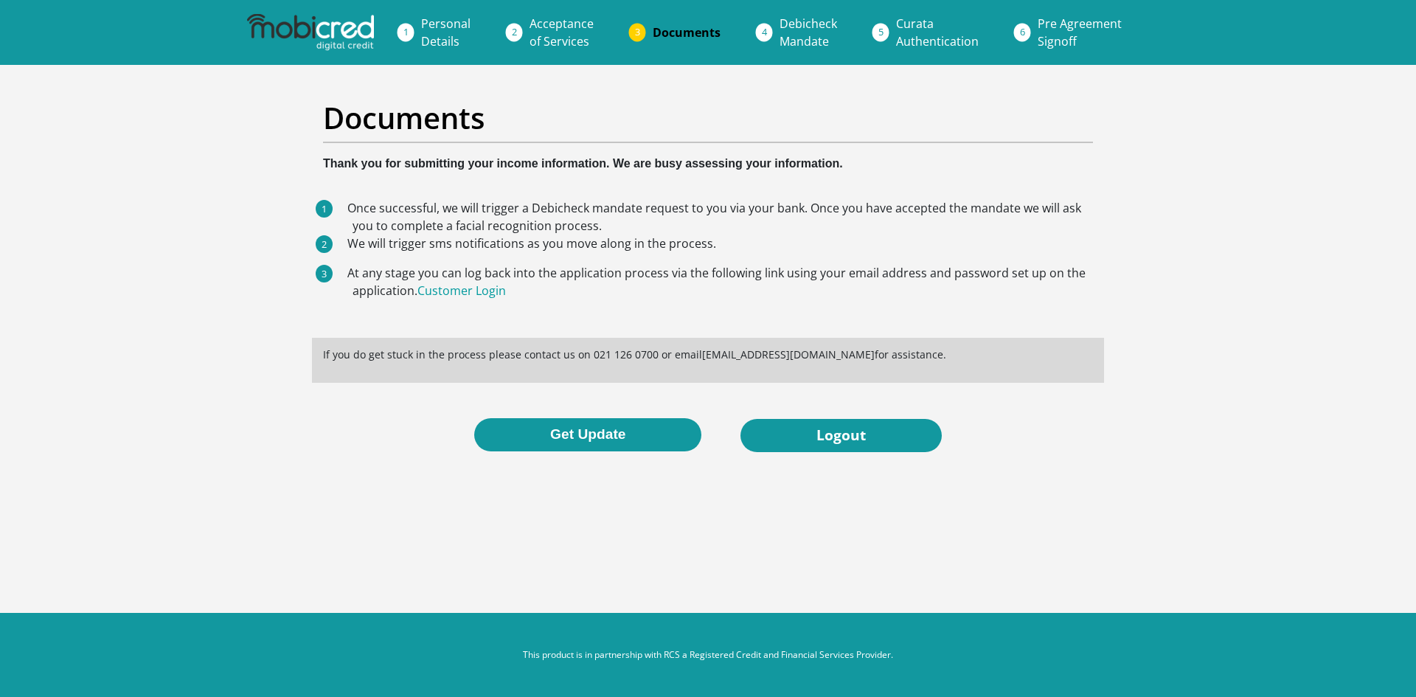
click at [900, 23] on span "Curata Authentication" at bounding box center [937, 32] width 83 height 34
click at [803, 25] on span "Debicheck Mandate" at bounding box center [808, 32] width 58 height 34
click at [663, 41] on link "Documents" at bounding box center [686, 32] width 91 height 29
click at [851, 433] on link "Logout" at bounding box center [840, 435] width 201 height 33
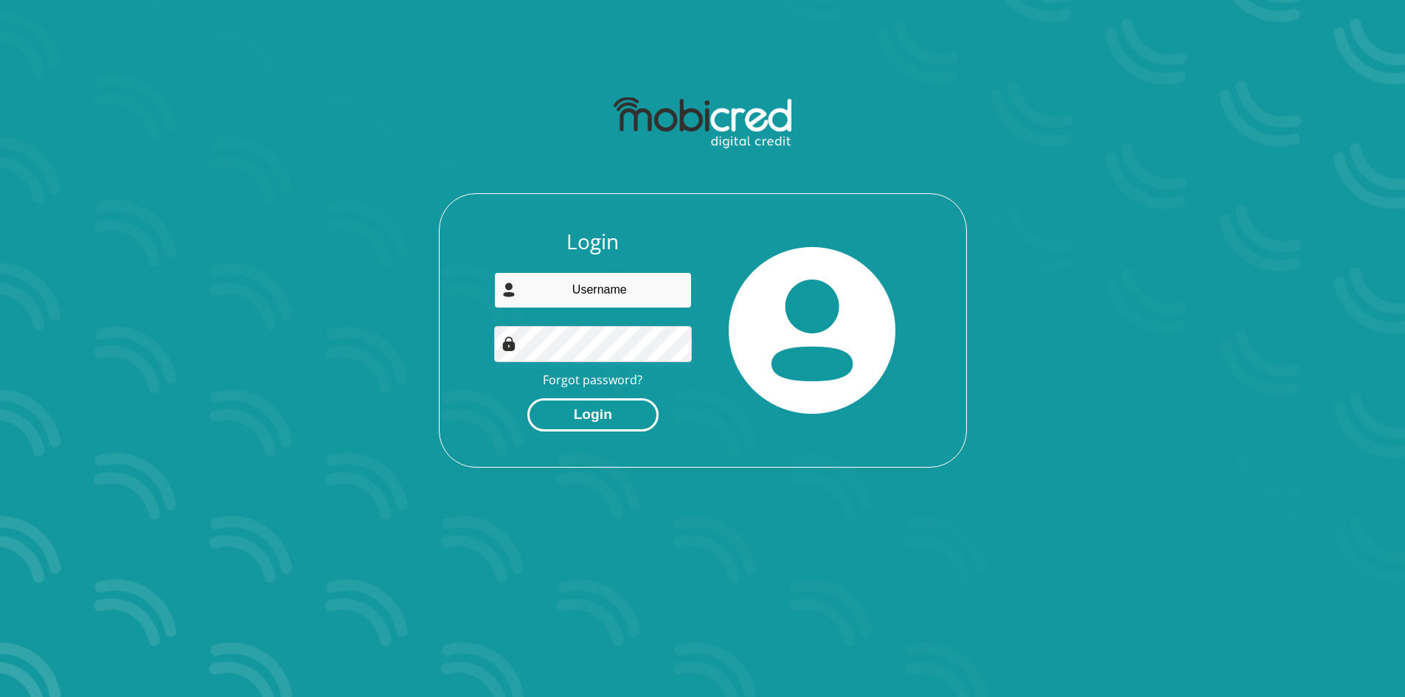
type input "gerrit.gal5@gmail.com"
click at [602, 405] on button "Login" at bounding box center [592, 414] width 131 height 33
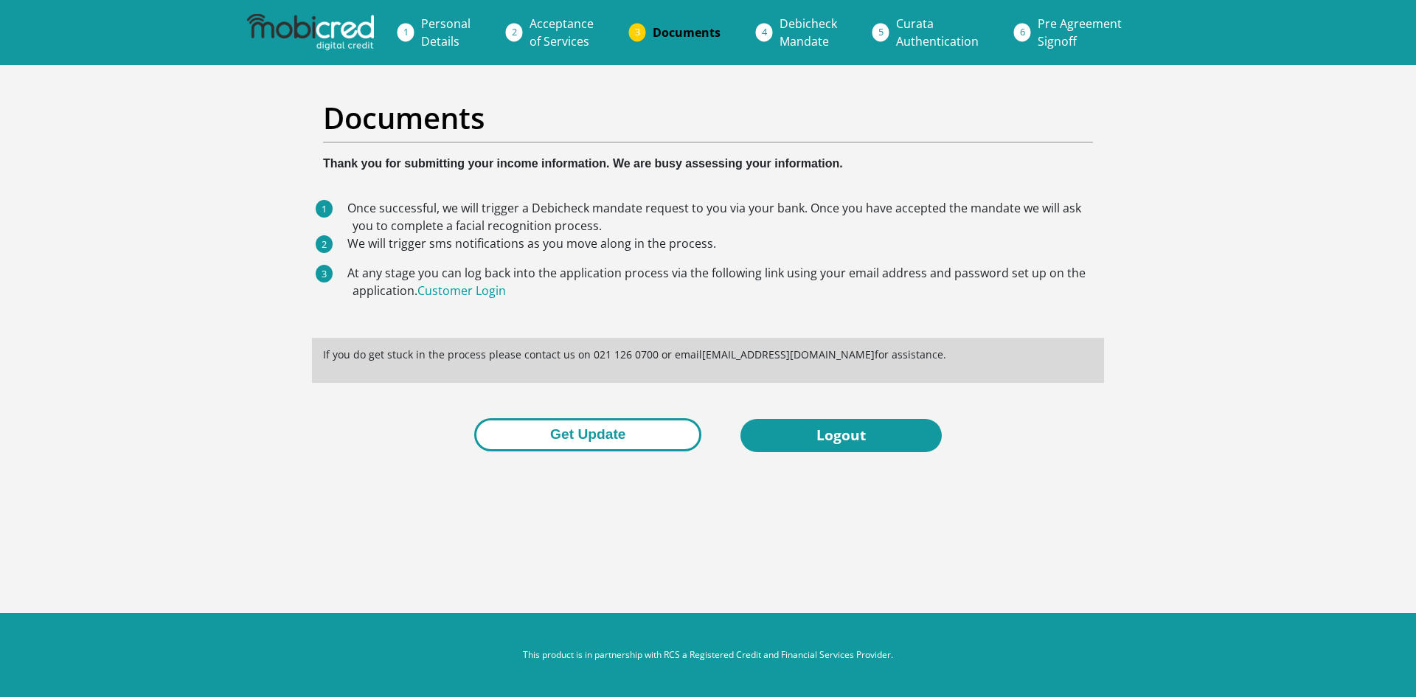
click at [558, 427] on button "Get Update" at bounding box center [587, 434] width 227 height 33
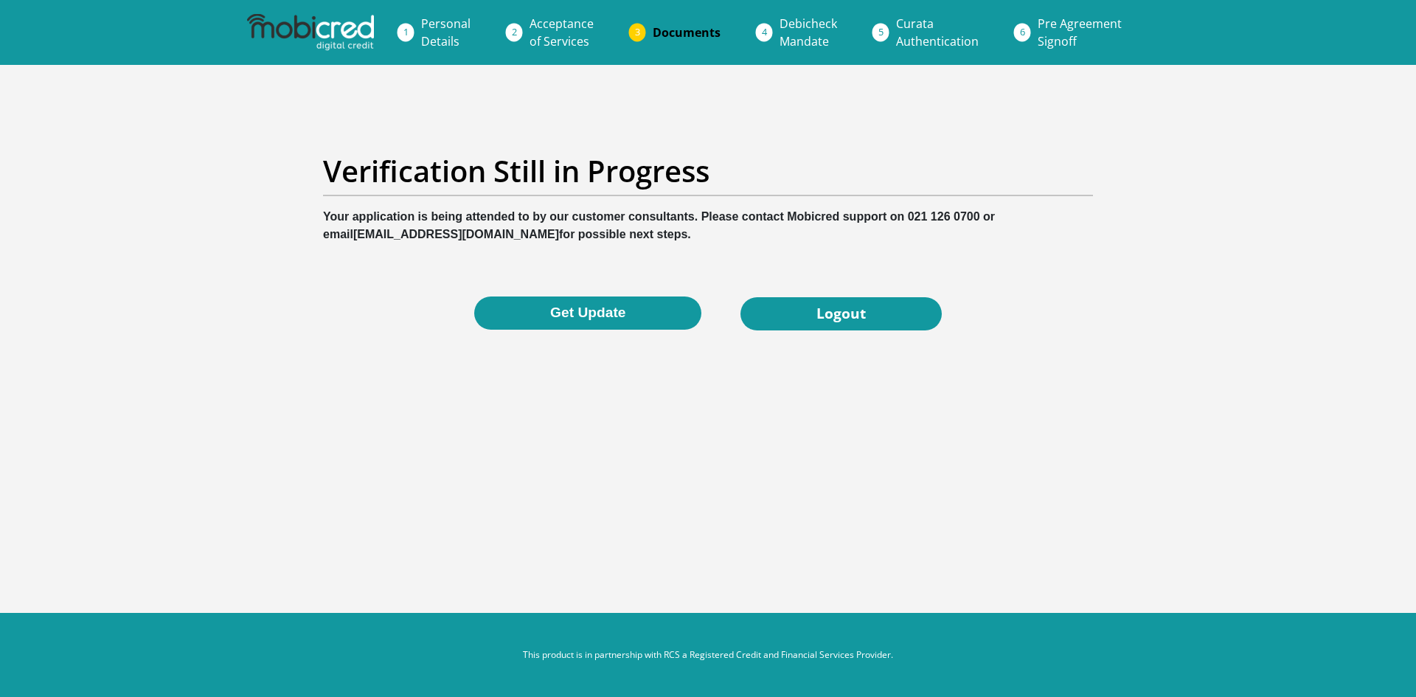
click at [553, 28] on span "Acceptance of Services" at bounding box center [561, 32] width 64 height 34
click at [671, 41] on link "Documents" at bounding box center [686, 32] width 91 height 29
click at [670, 38] on span "Documents" at bounding box center [687, 32] width 68 height 16
click at [667, 33] on span "Documents" at bounding box center [687, 32] width 68 height 16
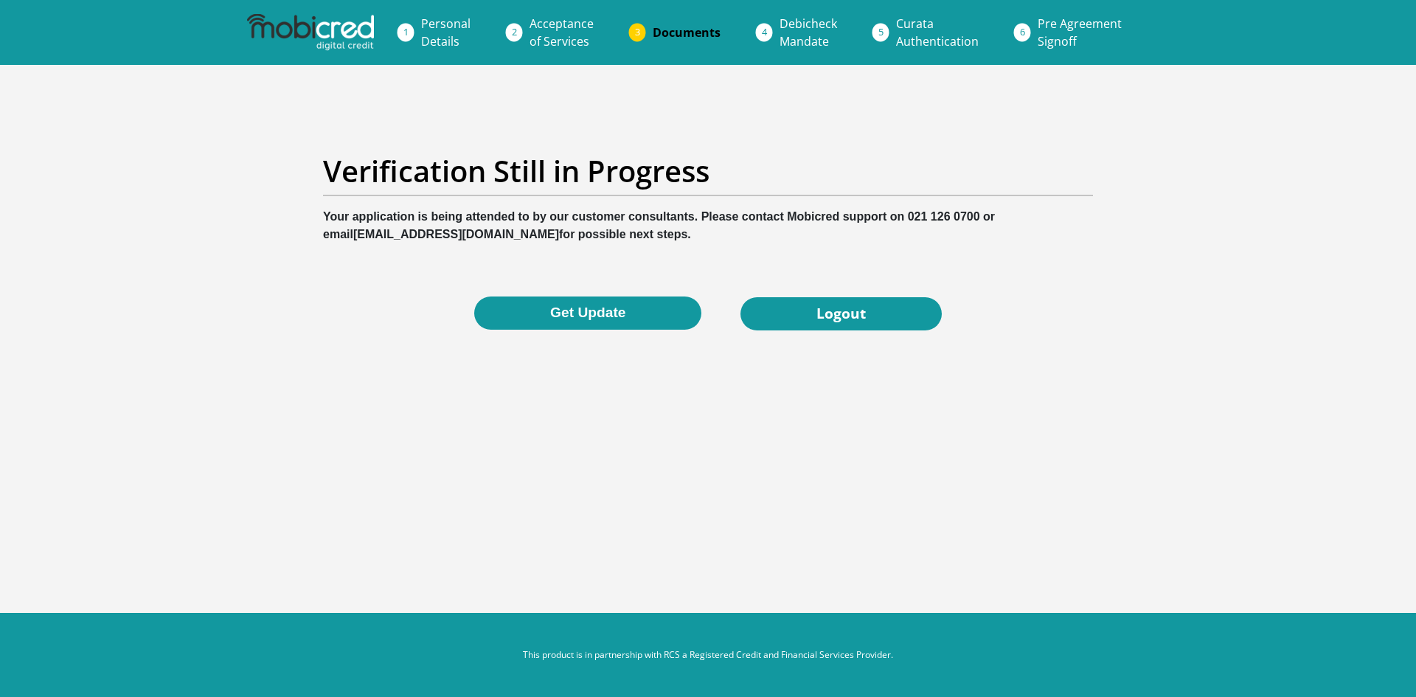
click at [641, 24] on li "Documents" at bounding box center [704, 32] width 127 height 29
click at [641, 27] on li "Documents" at bounding box center [704, 32] width 127 height 29
drag, startPoint x: 637, startPoint y: 139, endPoint x: 619, endPoint y: 142, distance: 18.7
click at [629, 142] on div "Verification Still in Progress Your application is being attended to by our cus…" at bounding box center [708, 242] width 841 height 248
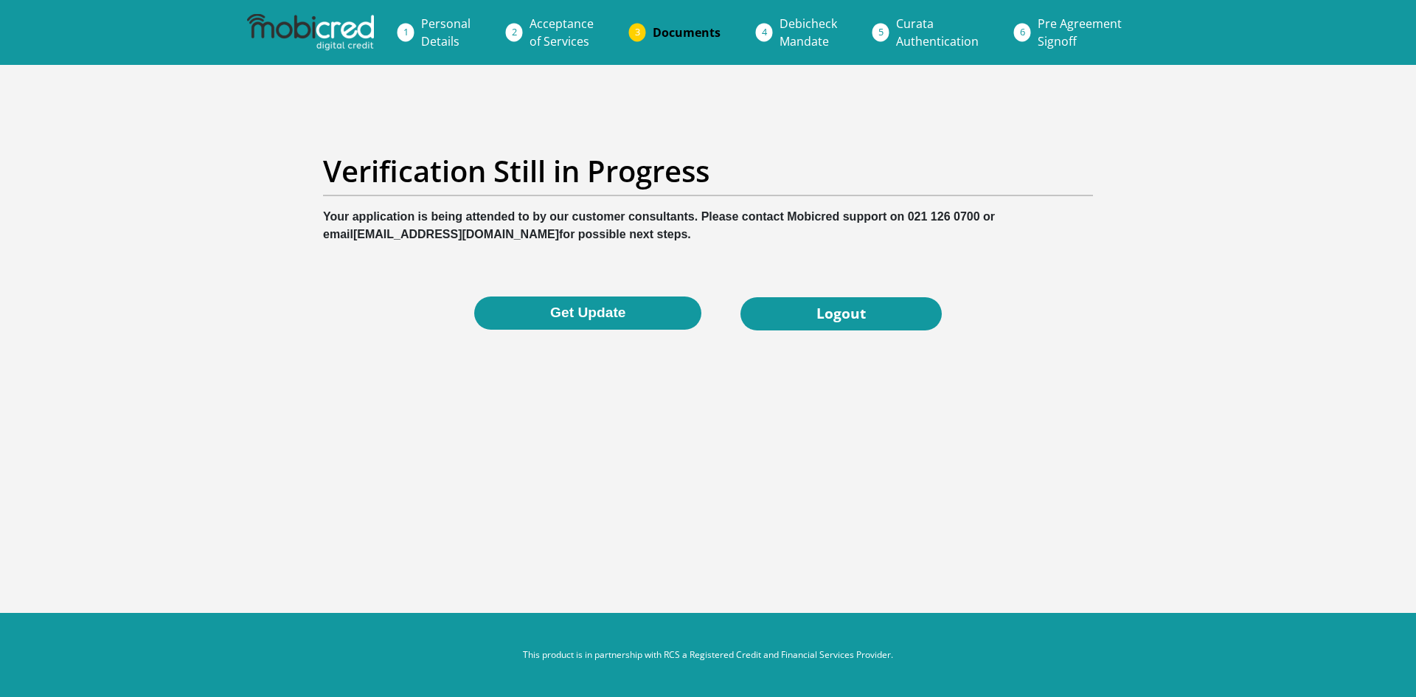
click at [333, 28] on img at bounding box center [310, 32] width 127 height 37
click at [442, 24] on span "Personal Details" at bounding box center [445, 32] width 49 height 34
click at [551, 24] on span "Acceptance of Services" at bounding box center [561, 32] width 64 height 34
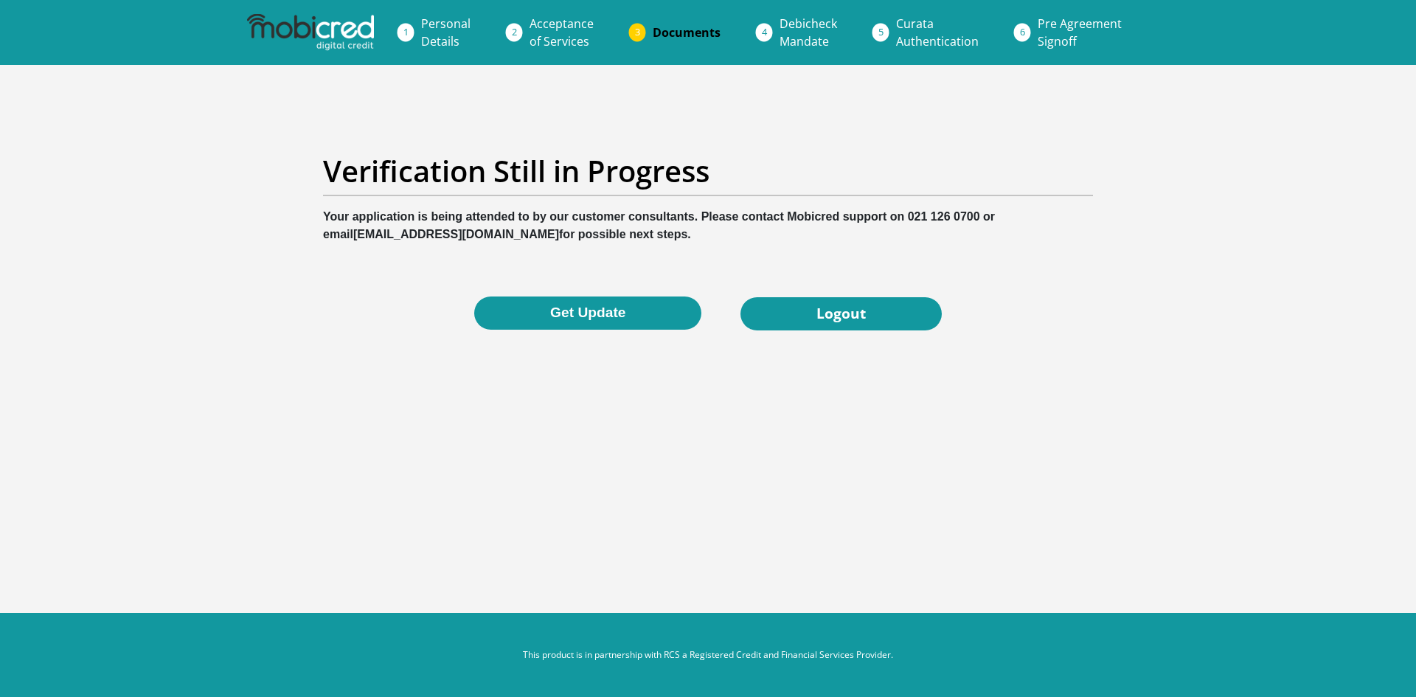
click at [518, 31] on li "Acceptance of Services" at bounding box center [579, 32] width 123 height 47
click at [666, 42] on link "Documents" at bounding box center [686, 32] width 91 height 29
click at [666, 35] on span "Documents" at bounding box center [687, 32] width 68 height 16
click at [641, 29] on li "Documents" at bounding box center [704, 32] width 127 height 29
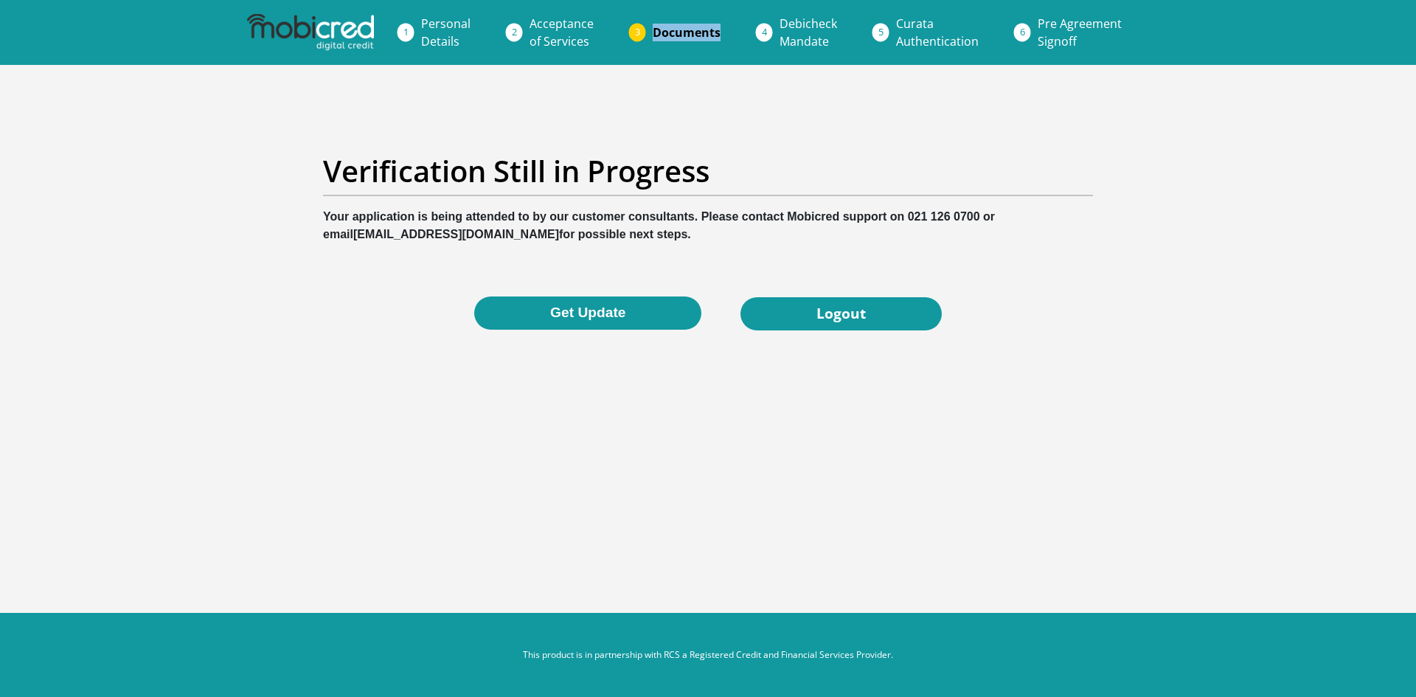
click at [641, 29] on li "Documents" at bounding box center [704, 32] width 127 height 29
drag, startPoint x: 418, startPoint y: 0, endPoint x: 832, endPoint y: 311, distance: 518.2
click at [832, 311] on link "Logout" at bounding box center [840, 313] width 201 height 33
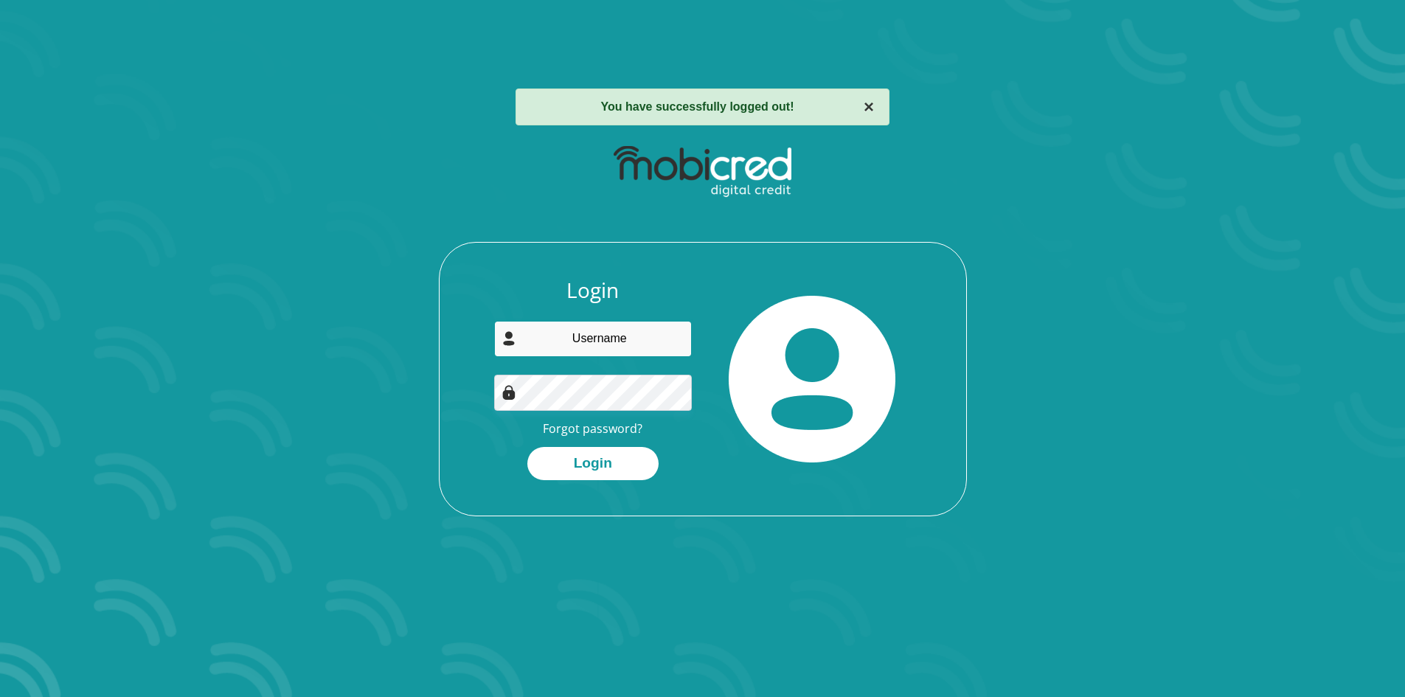
type input "[PERSON_NAME][EMAIL_ADDRESS][DOMAIN_NAME]"
click at [863, 112] on button "×" at bounding box center [868, 107] width 10 height 18
